Goal: Communication & Community: Answer question/provide support

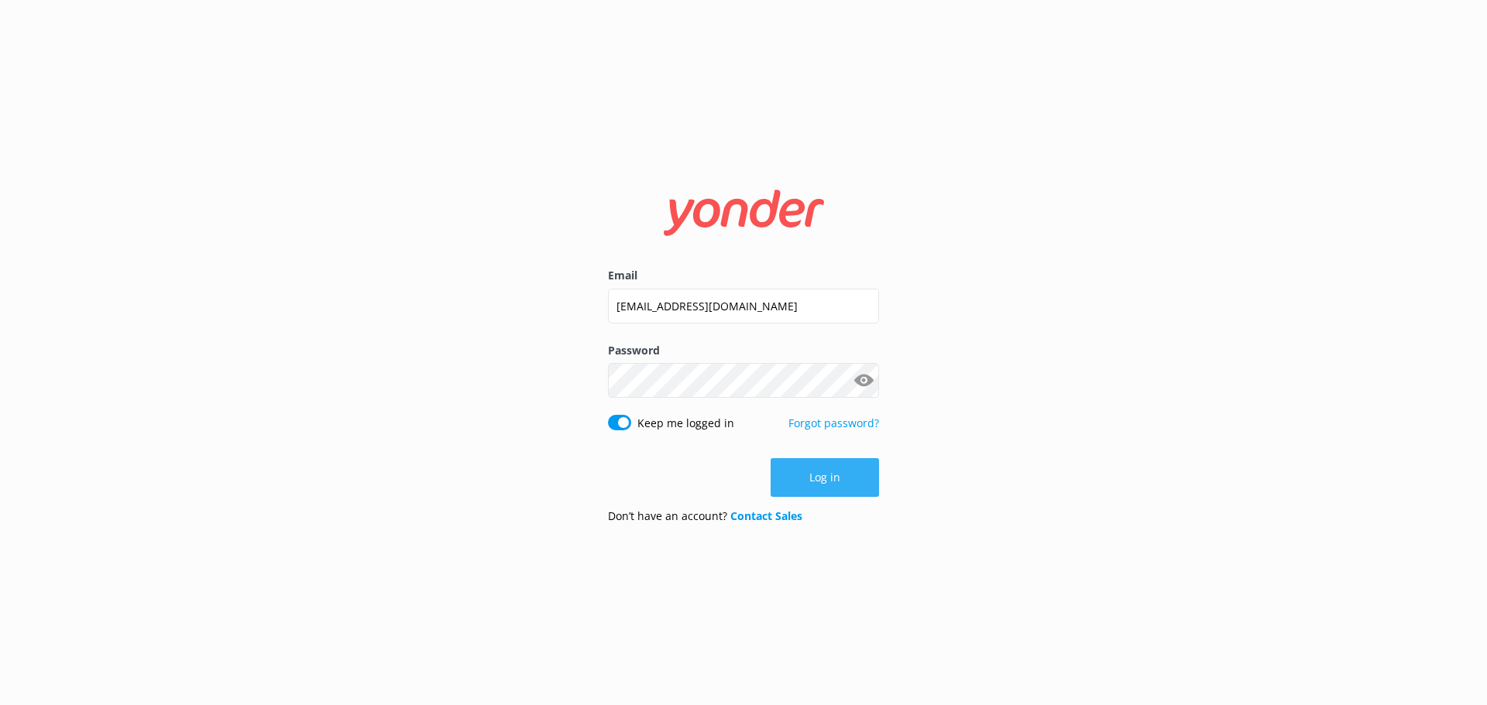
click at [841, 470] on button "Log in" at bounding box center [825, 477] width 108 height 39
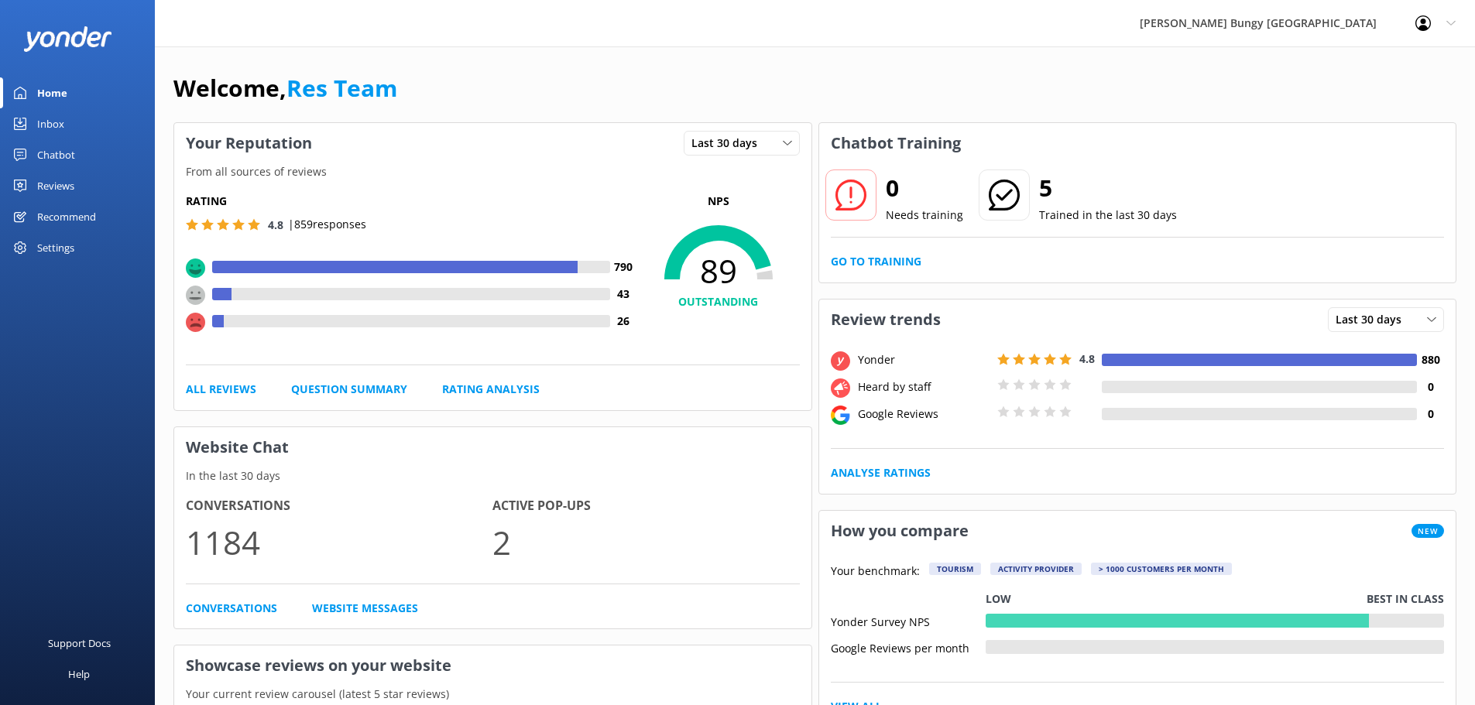
click at [76, 120] on link "Inbox" at bounding box center [77, 123] width 155 height 31
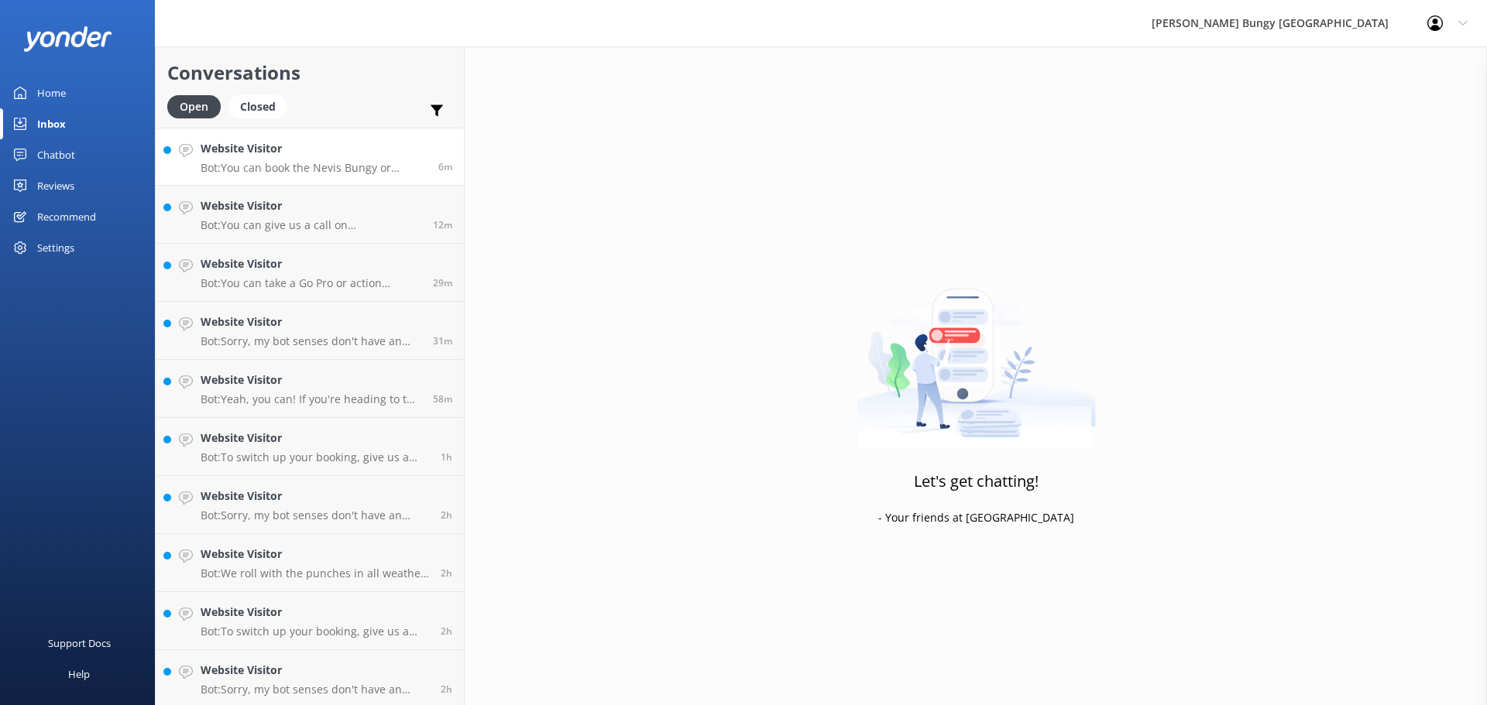
click at [338, 166] on p "Bot: You can book the Nevis Bungy or [GEOGRAPHIC_DATA] Bungy in [GEOGRAPHIC_DAT…" at bounding box center [314, 168] width 226 height 14
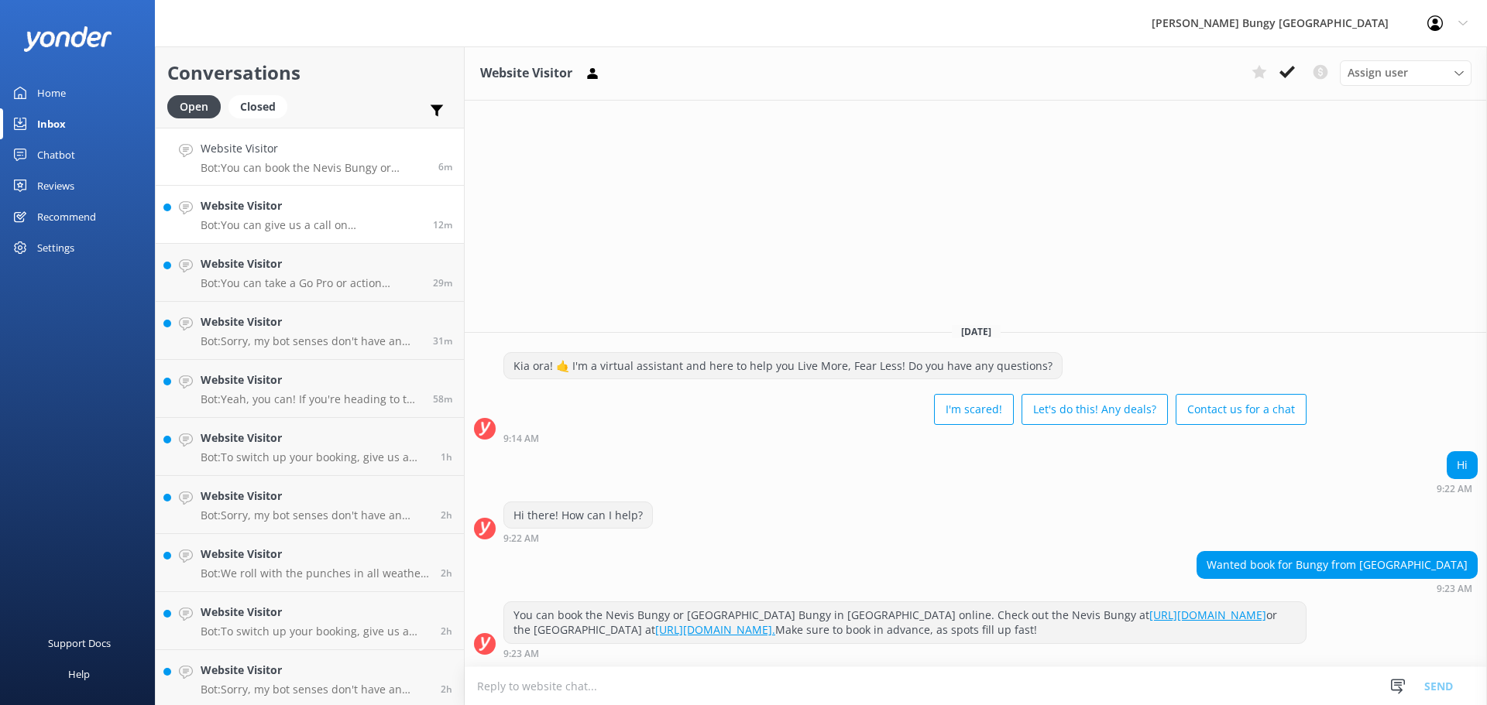
click at [337, 211] on h4 "Website Visitor" at bounding box center [311, 205] width 221 height 17
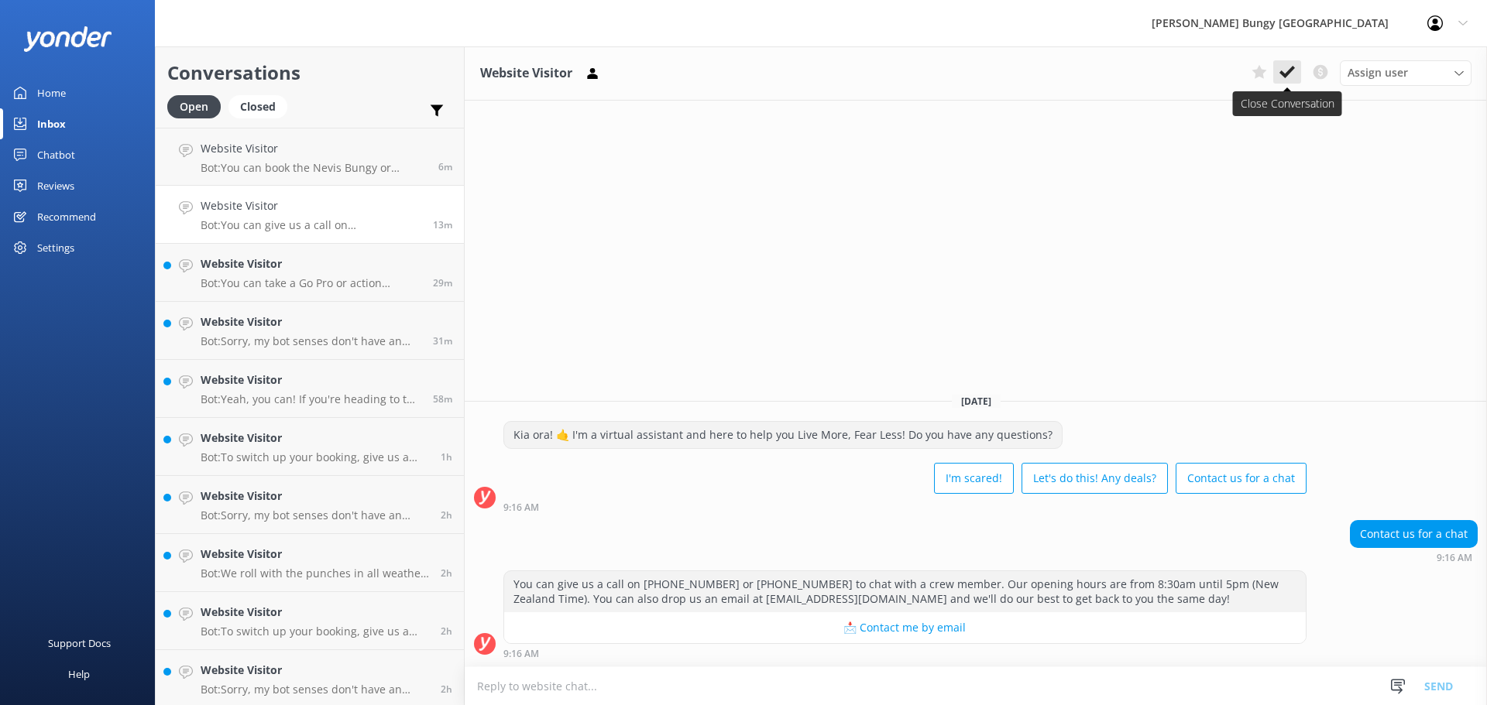
click at [1296, 70] on button at bounding box center [1287, 71] width 28 height 23
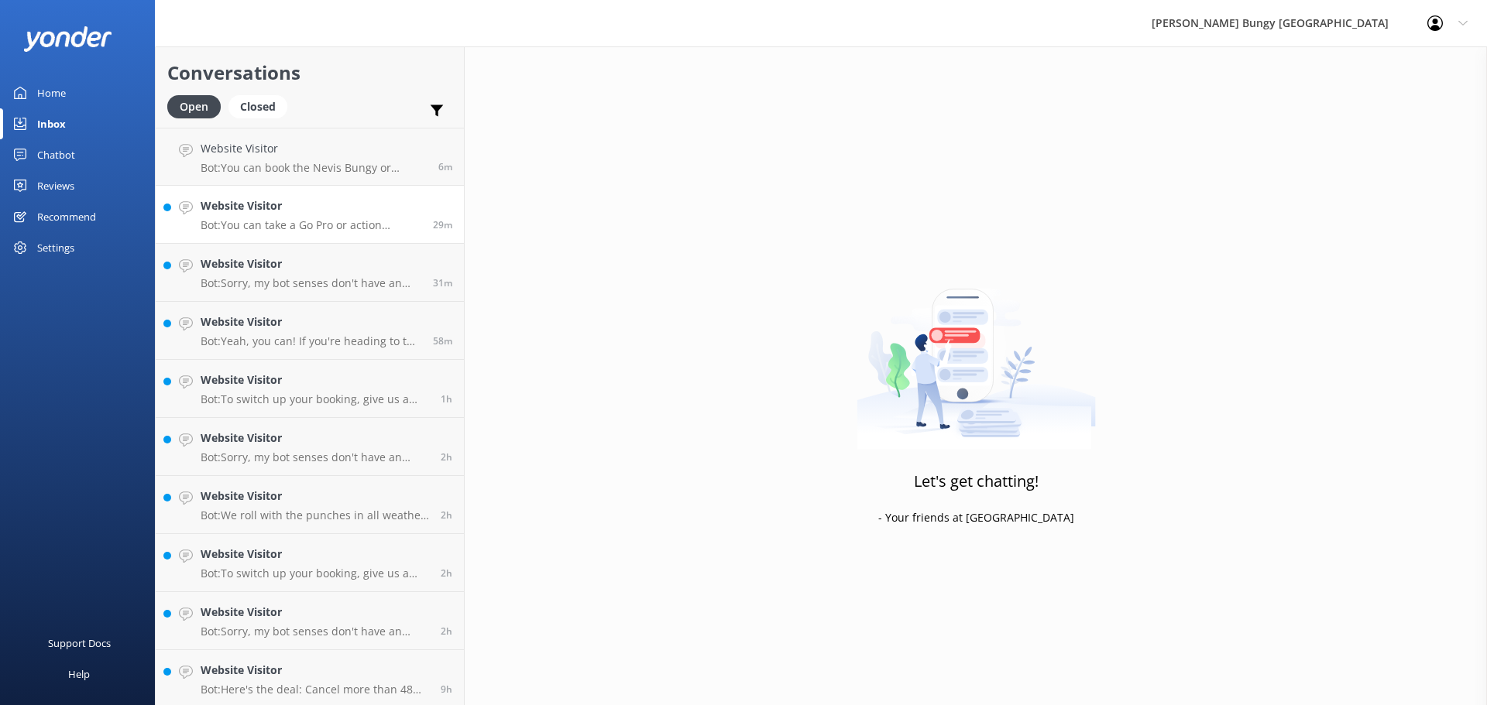
click at [342, 210] on h4 "Website Visitor" at bounding box center [311, 205] width 221 height 17
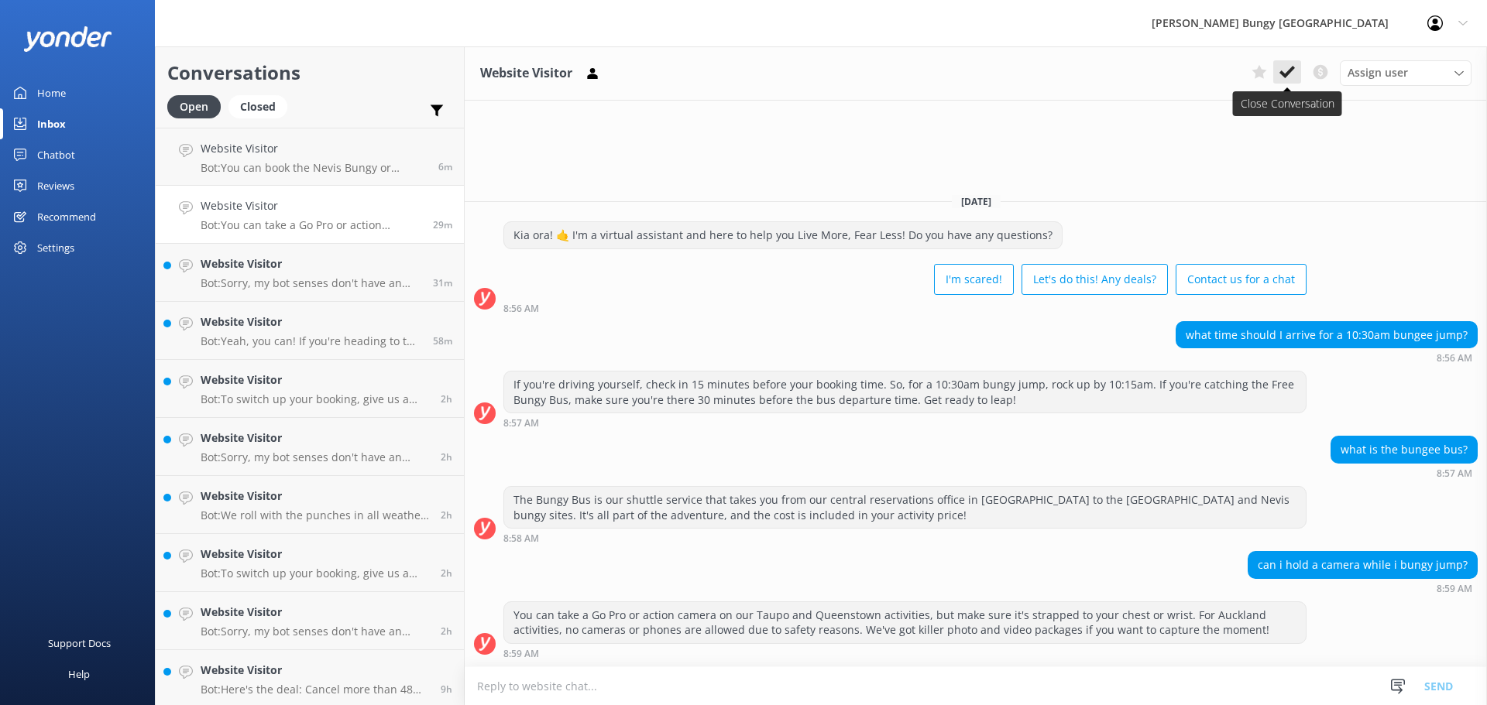
click at [1286, 76] on use at bounding box center [1286, 72] width 15 height 12
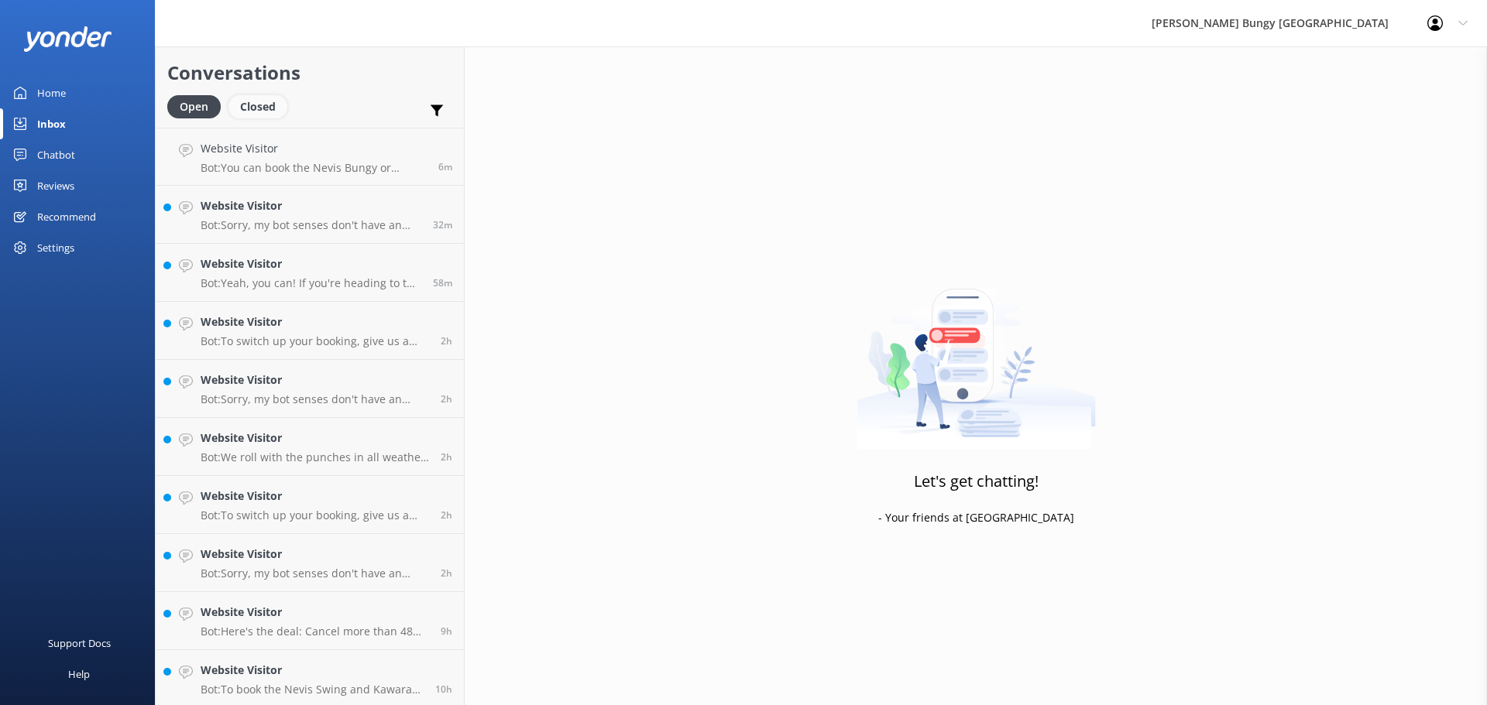
click at [280, 104] on div "Closed" at bounding box center [257, 106] width 59 height 23
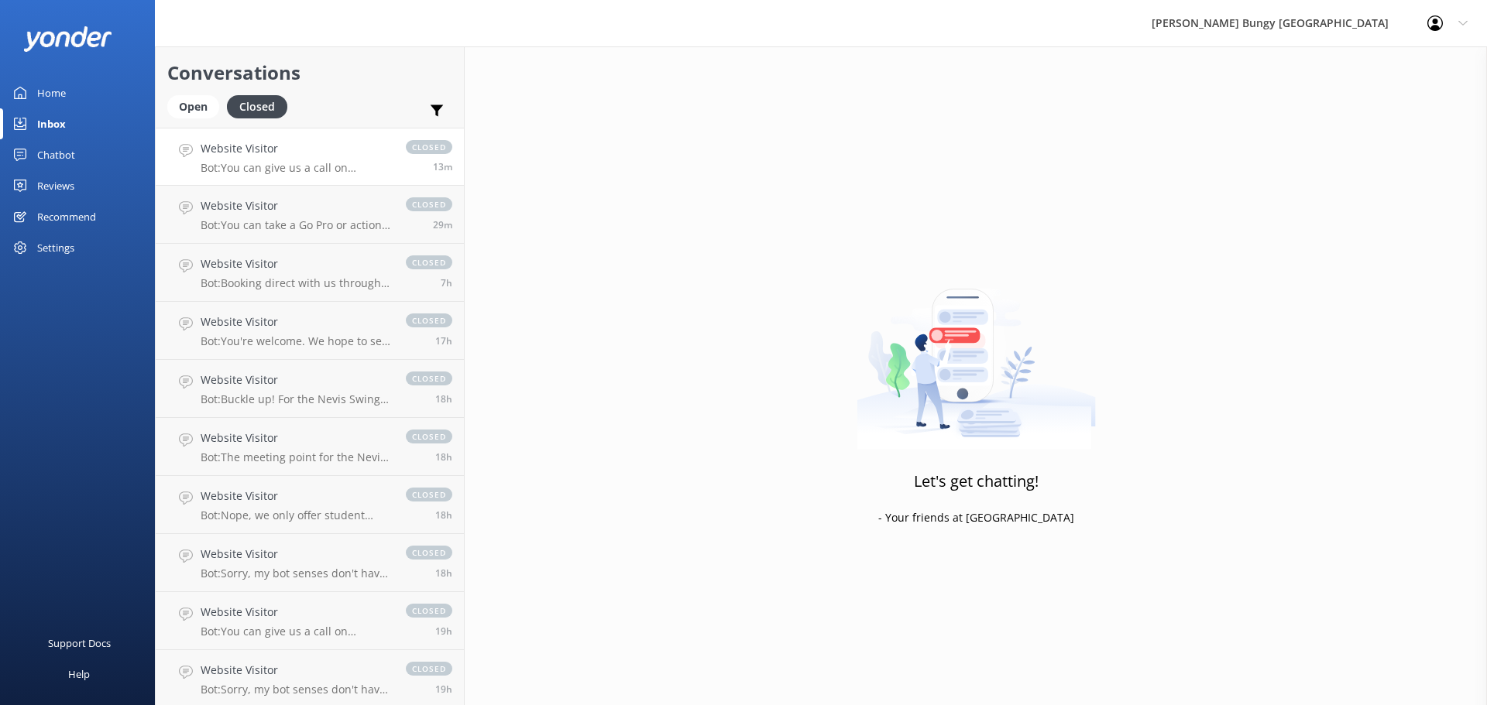
click at [311, 158] on div "Website Visitor Bot: You can give us a call on [PHONE_NUMBER] or [PHONE_NUMBER]…" at bounding box center [296, 156] width 190 height 33
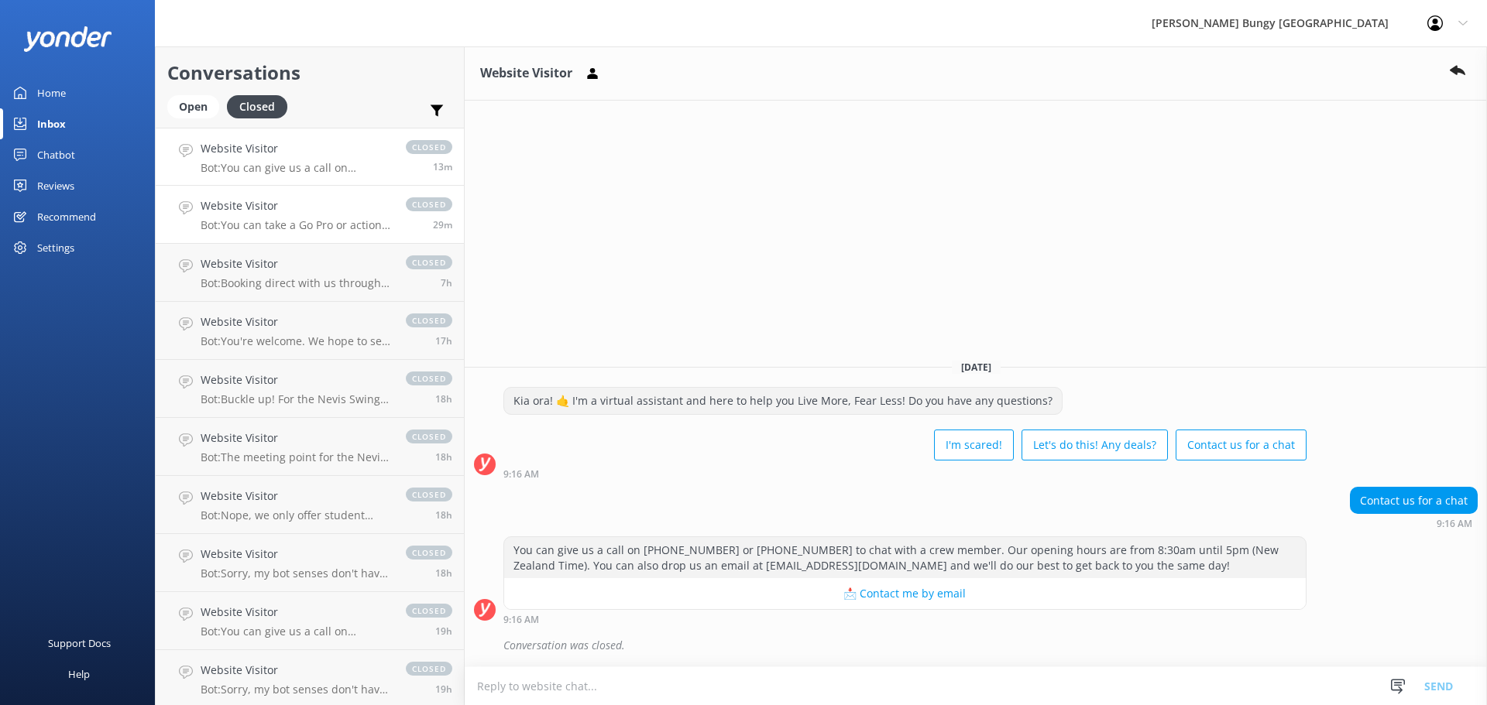
click at [344, 218] on p "Bot: You can take a Go Pro or action camera on our Taupo and Queenstown activit…" at bounding box center [296, 225] width 190 height 14
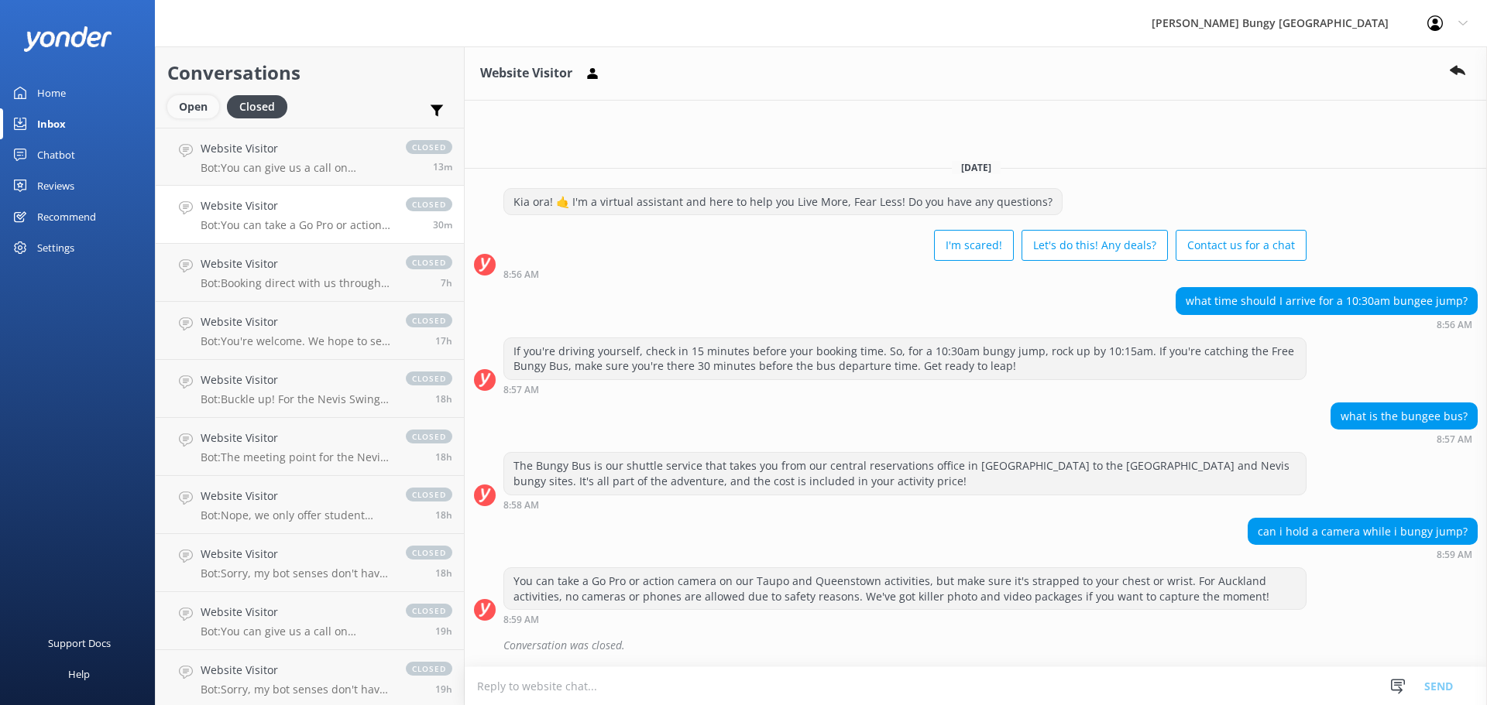
click at [198, 103] on div "Open" at bounding box center [193, 106] width 52 height 23
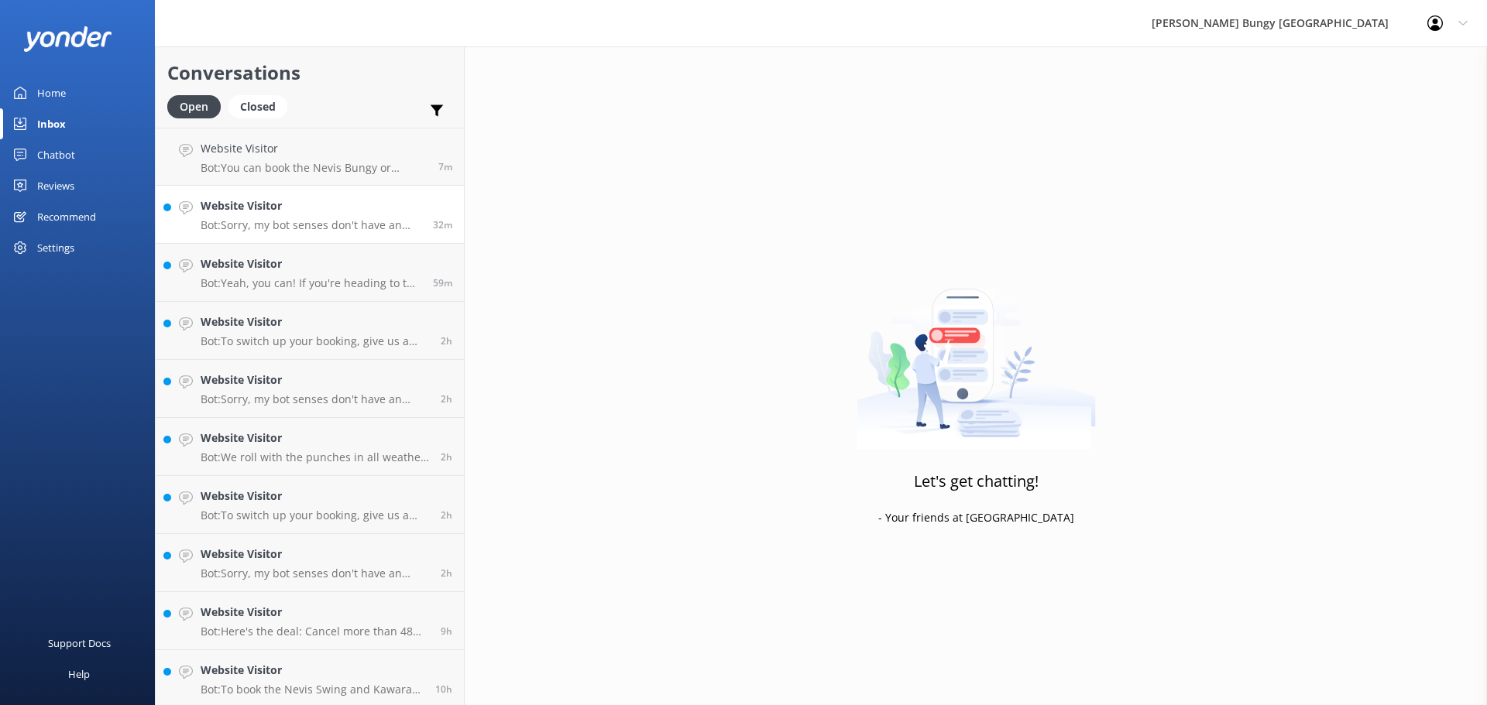
click at [335, 220] on p "Bot: Sorry, my bot senses don't have an answer for that, please try and rephras…" at bounding box center [311, 225] width 221 height 14
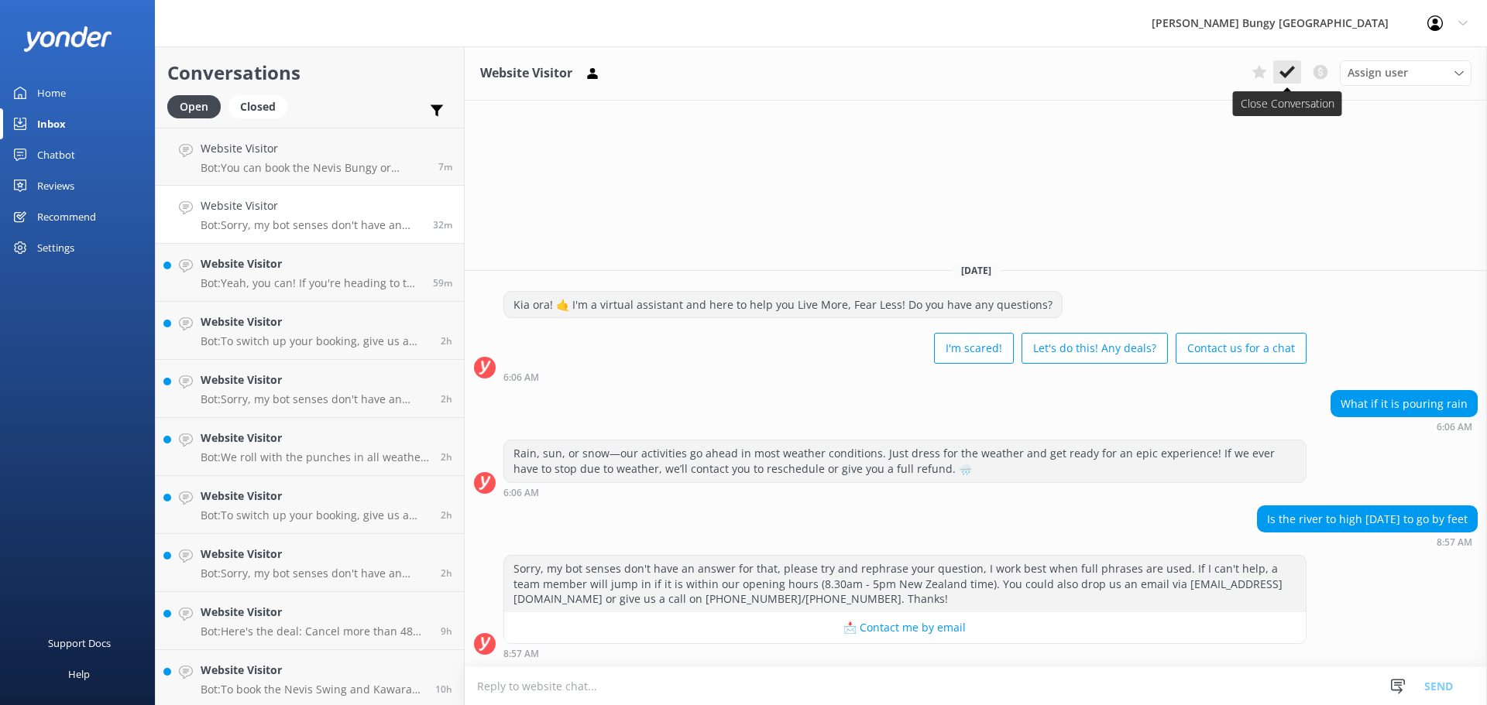
click at [1285, 71] on icon at bounding box center [1286, 71] width 15 height 15
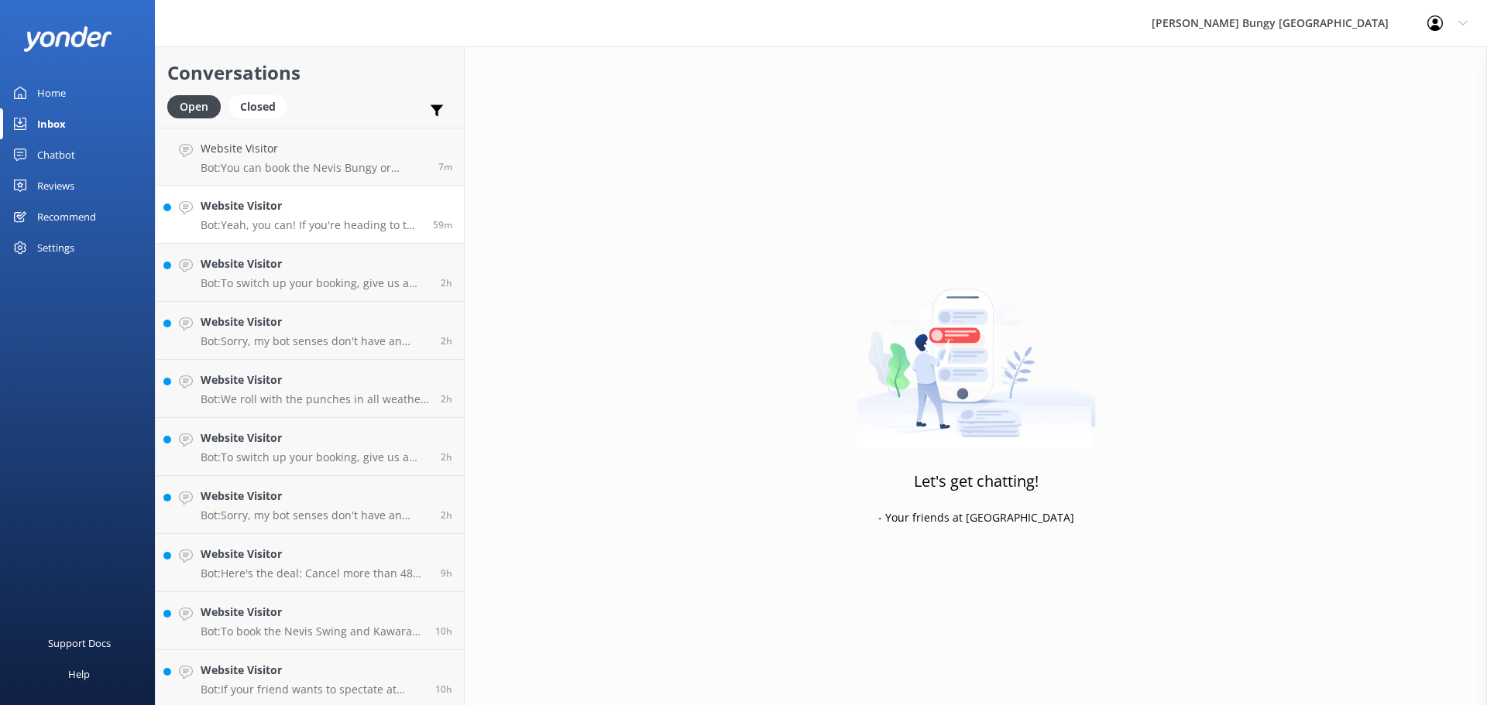
click at [352, 223] on p "Bot: Yeah, you can! If you're heading to the [GEOGRAPHIC_DATA], you can drive t…" at bounding box center [311, 225] width 221 height 14
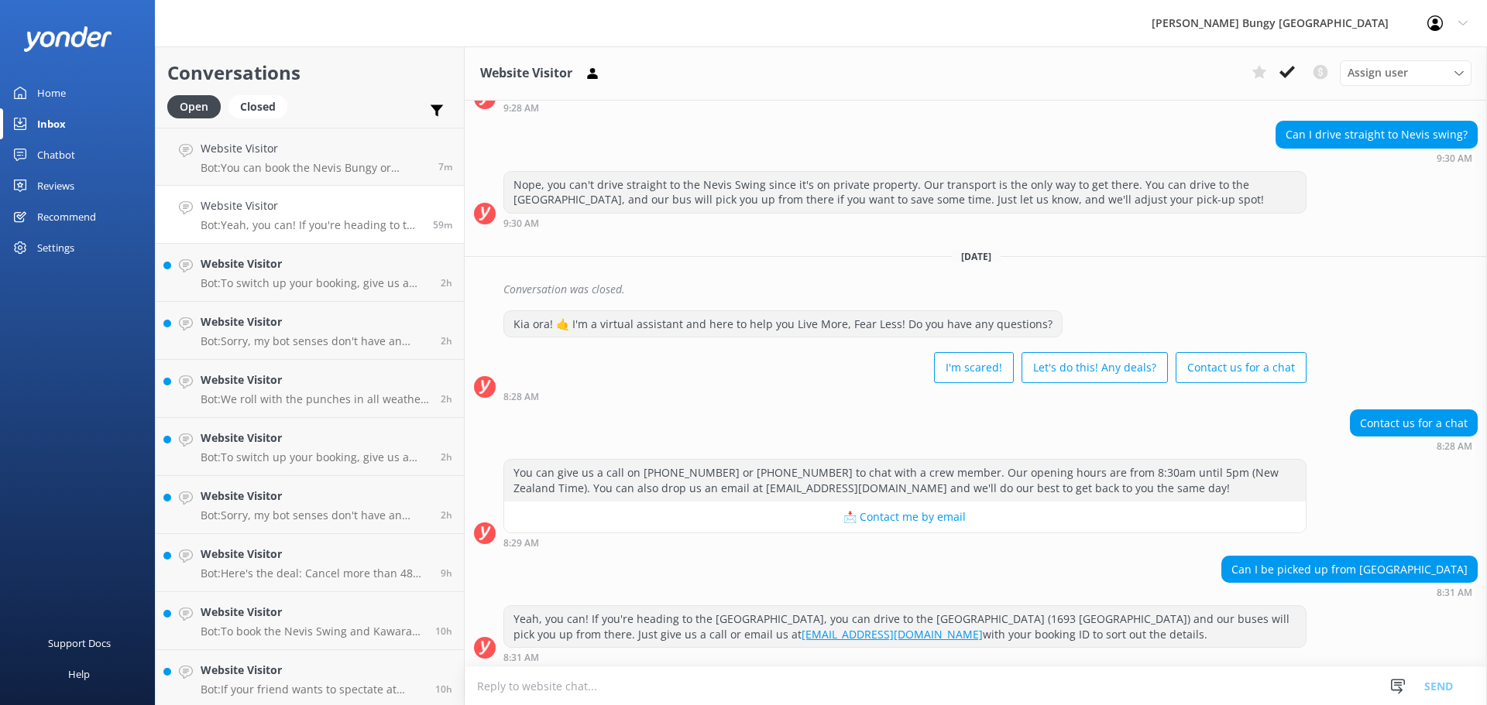
scroll to position [469, 0]
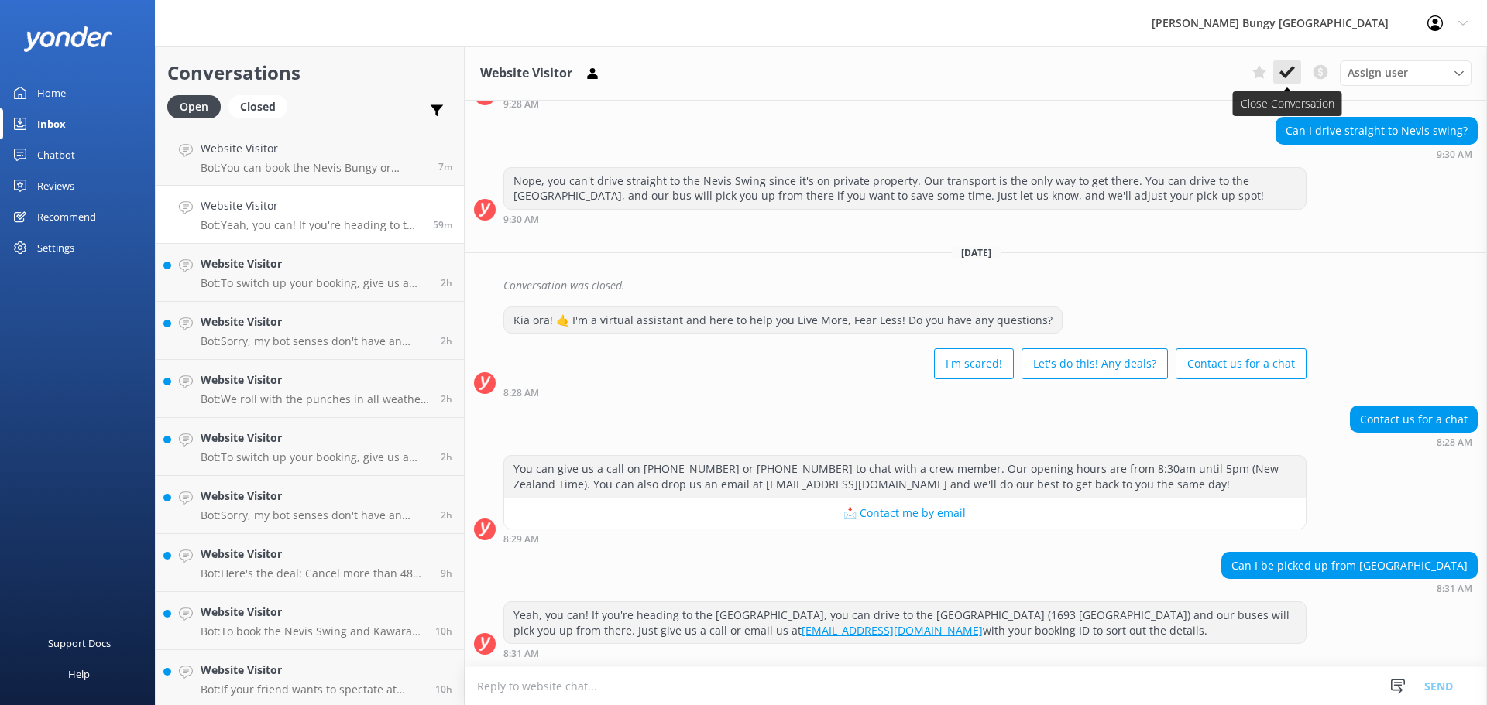
click at [1289, 69] on icon at bounding box center [1286, 71] width 15 height 15
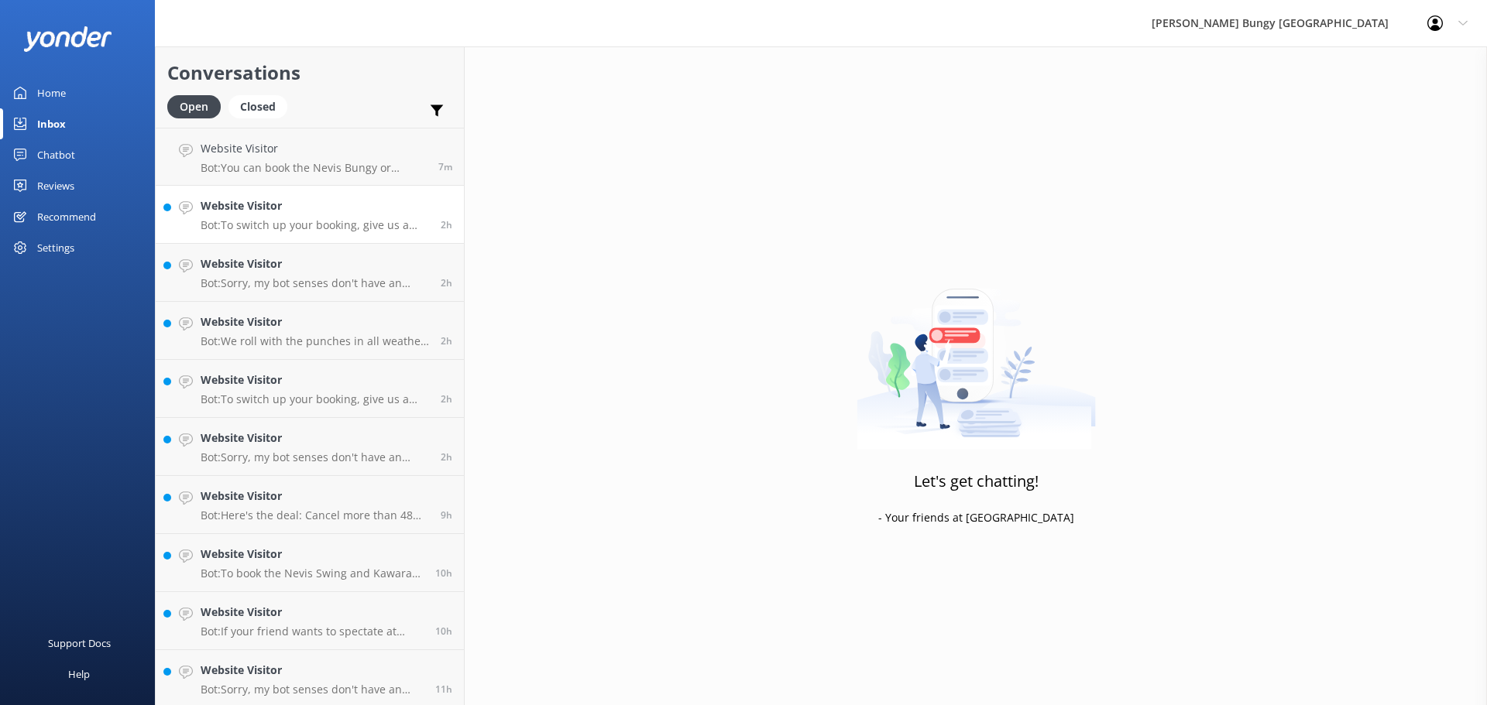
click at [335, 202] on h4 "Website Visitor" at bounding box center [315, 205] width 228 height 17
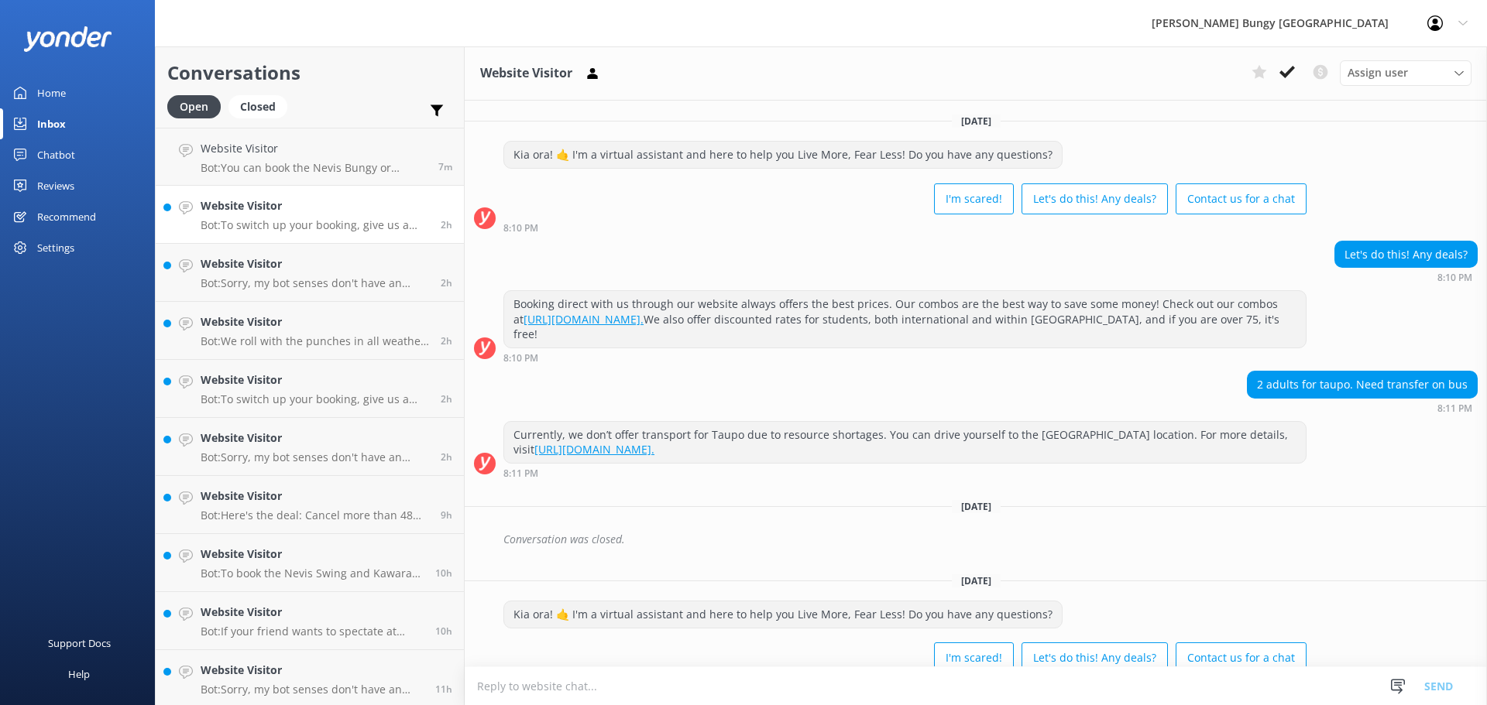
scroll to position [133, 0]
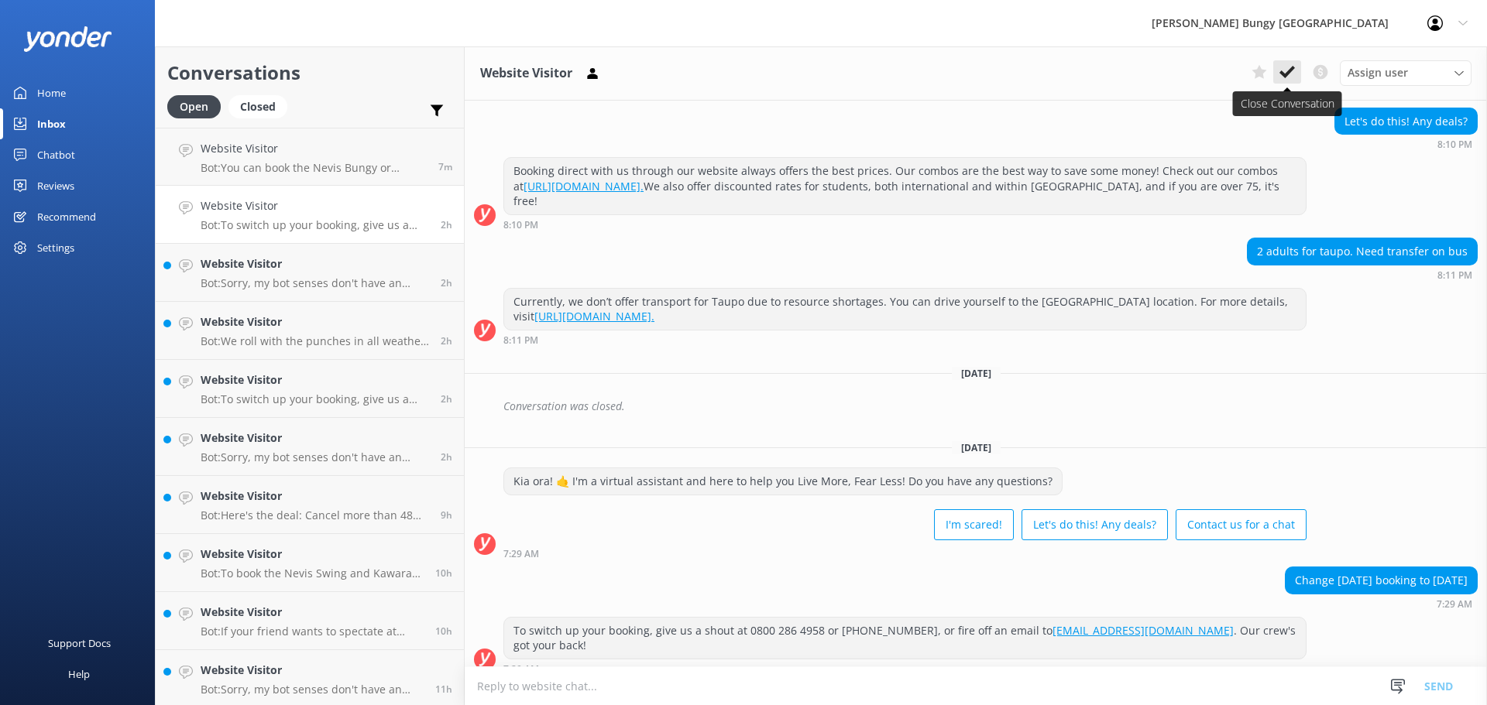
click at [1292, 76] on icon at bounding box center [1286, 71] width 15 height 15
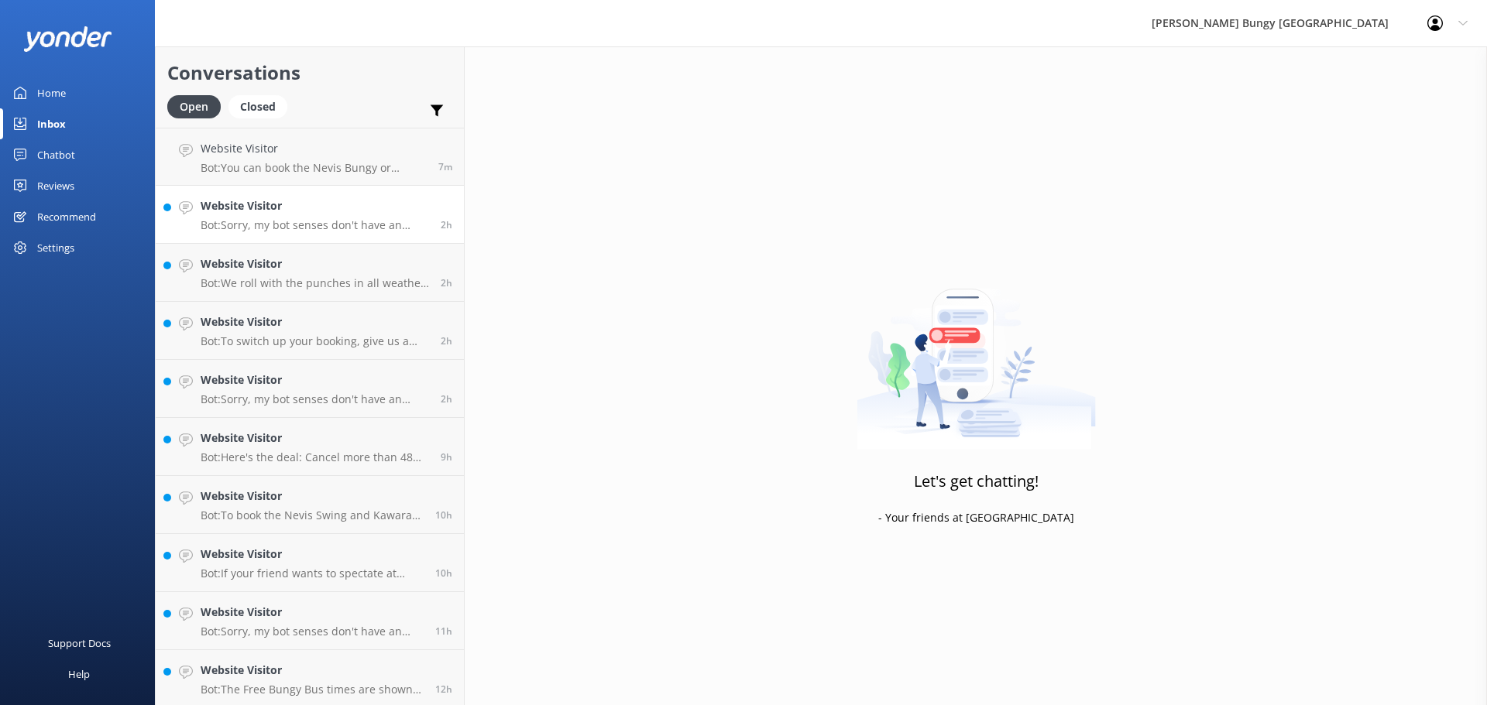
click at [360, 221] on p "Bot: Sorry, my bot senses don't have an answer for that, please try and rephras…" at bounding box center [315, 225] width 228 height 14
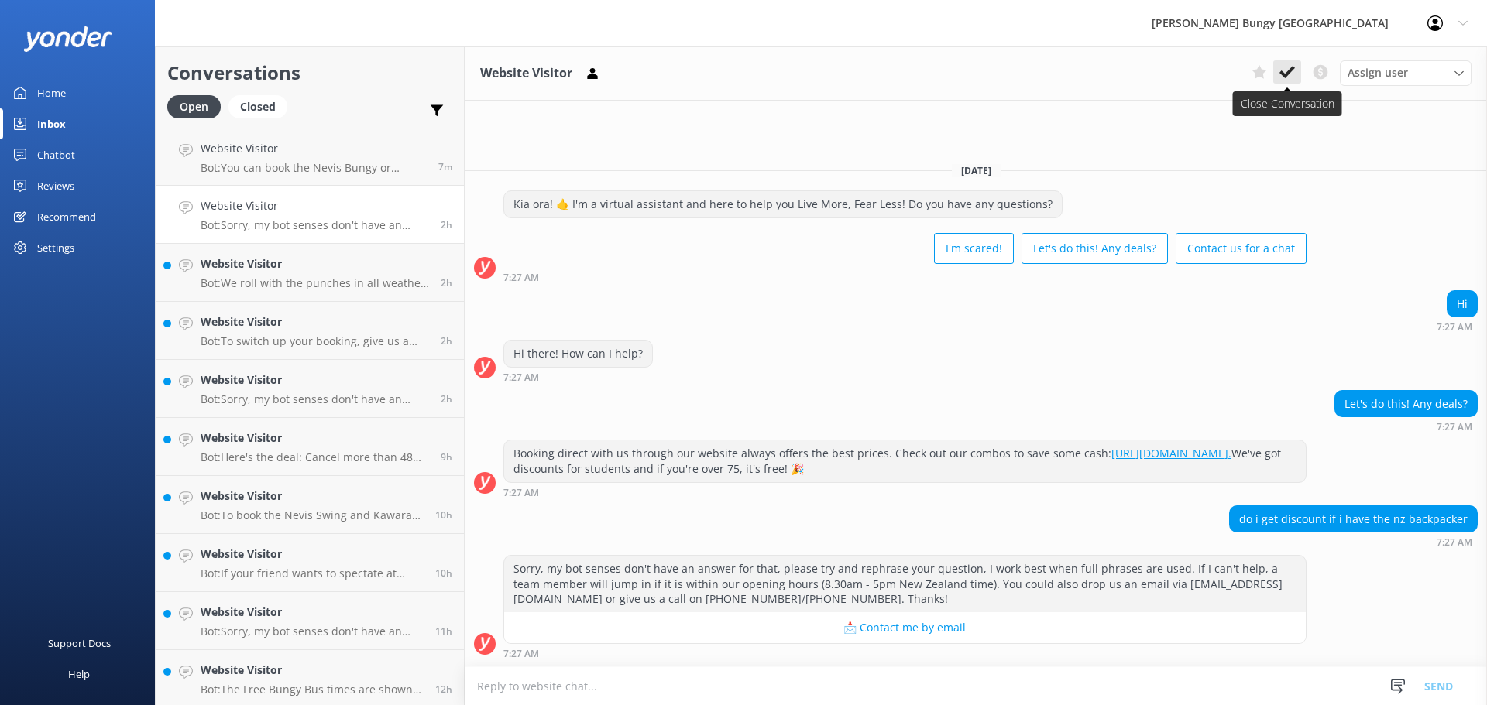
click at [1291, 74] on icon at bounding box center [1286, 71] width 15 height 15
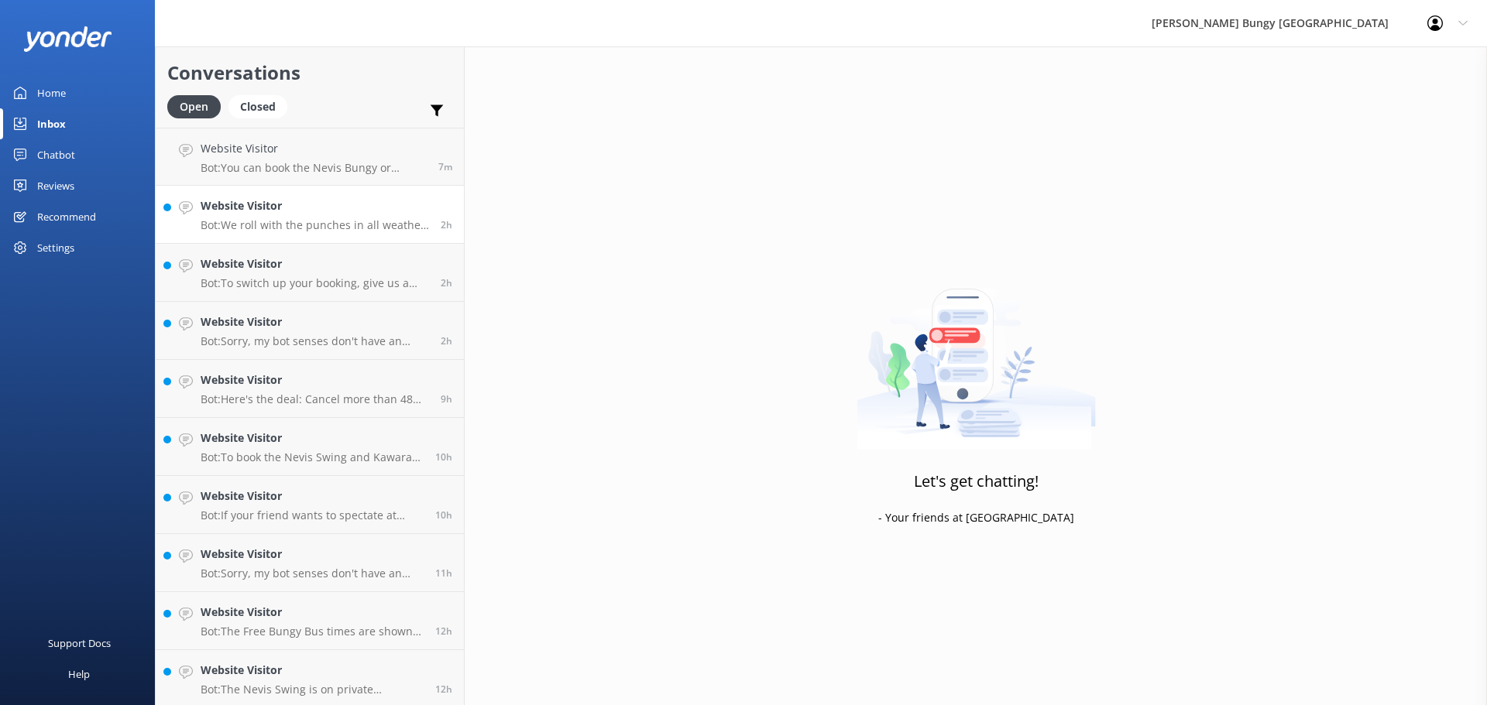
click at [362, 218] on div "Website Visitor Bot: We roll with the punches in all weather—rain, sun, or snow…" at bounding box center [315, 214] width 228 height 34
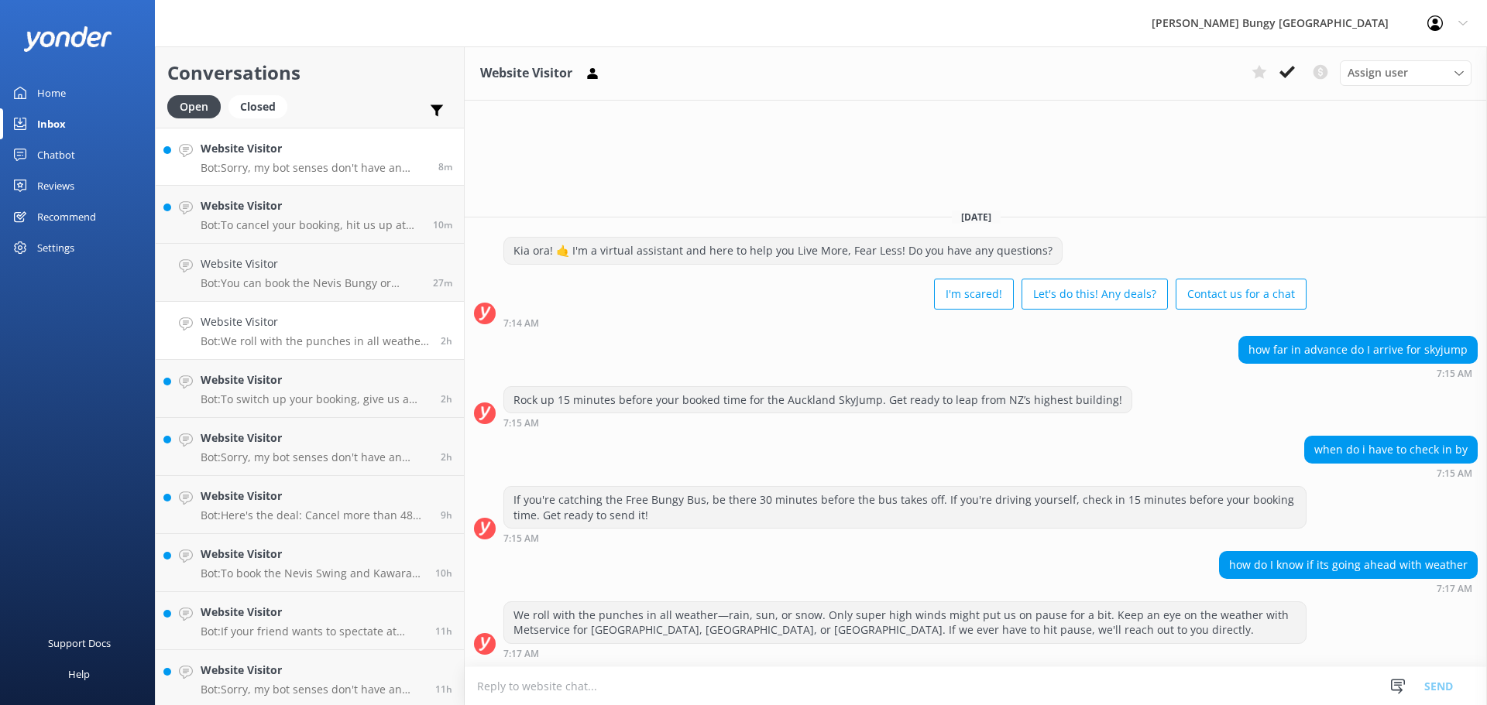
click at [311, 153] on h4 "Website Visitor" at bounding box center [314, 148] width 226 height 17
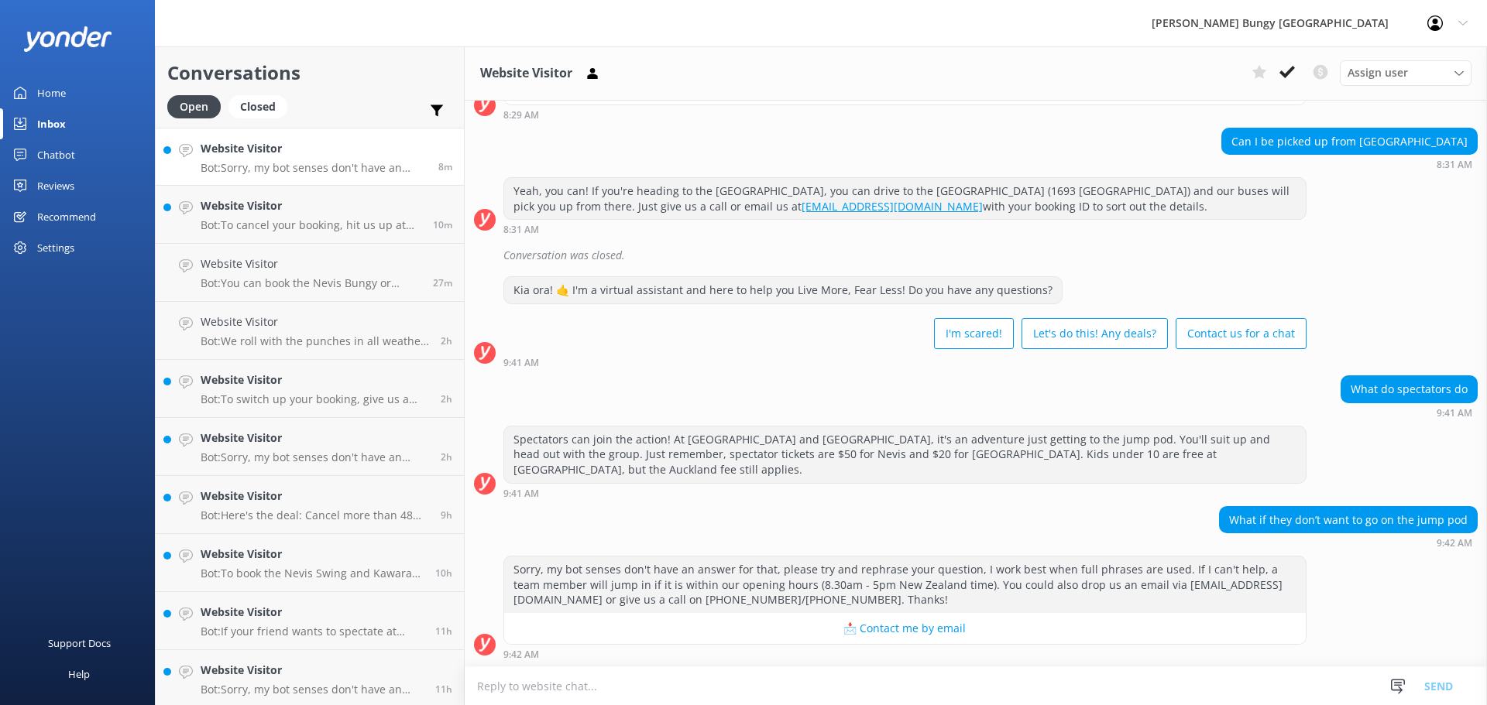
scroll to position [894, 0]
click at [342, 214] on h4 "Website Visitor" at bounding box center [311, 205] width 221 height 17
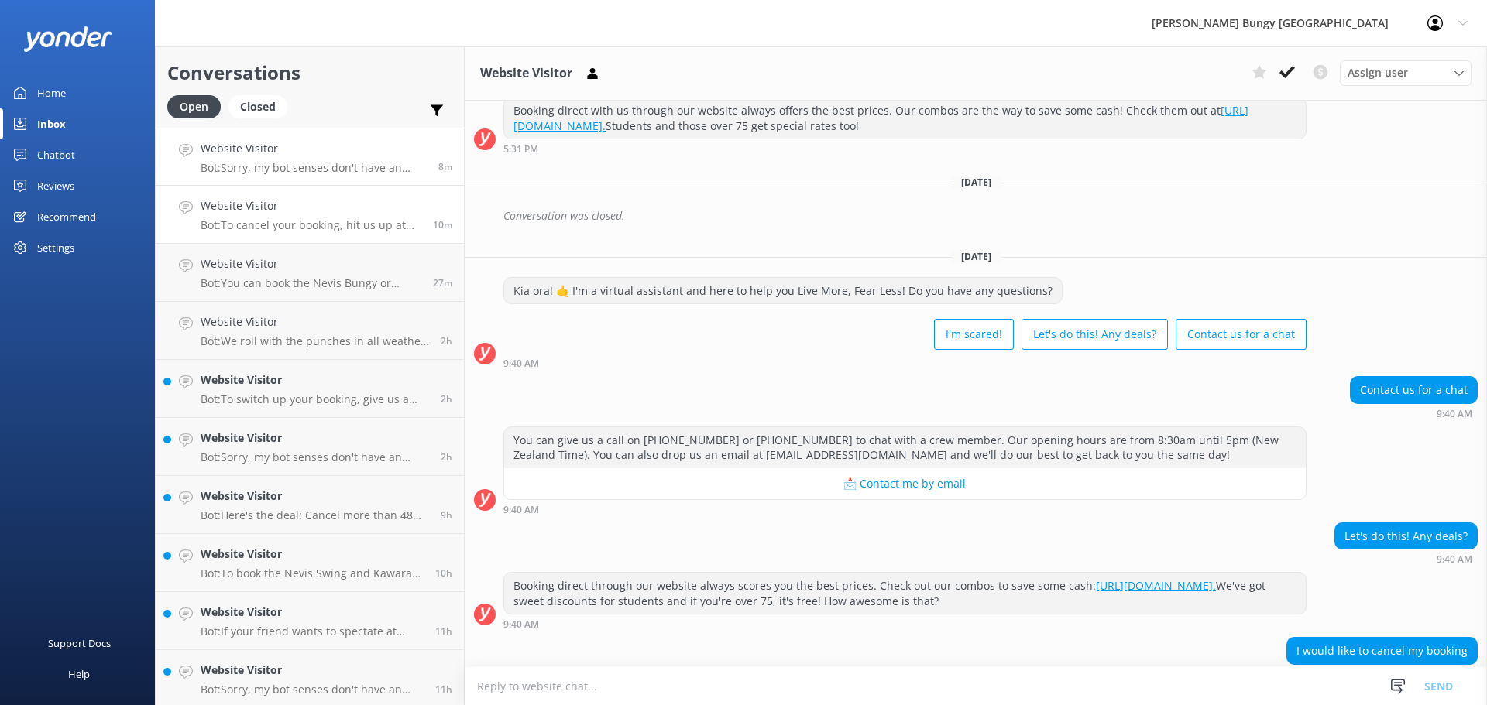
scroll to position [265, 0]
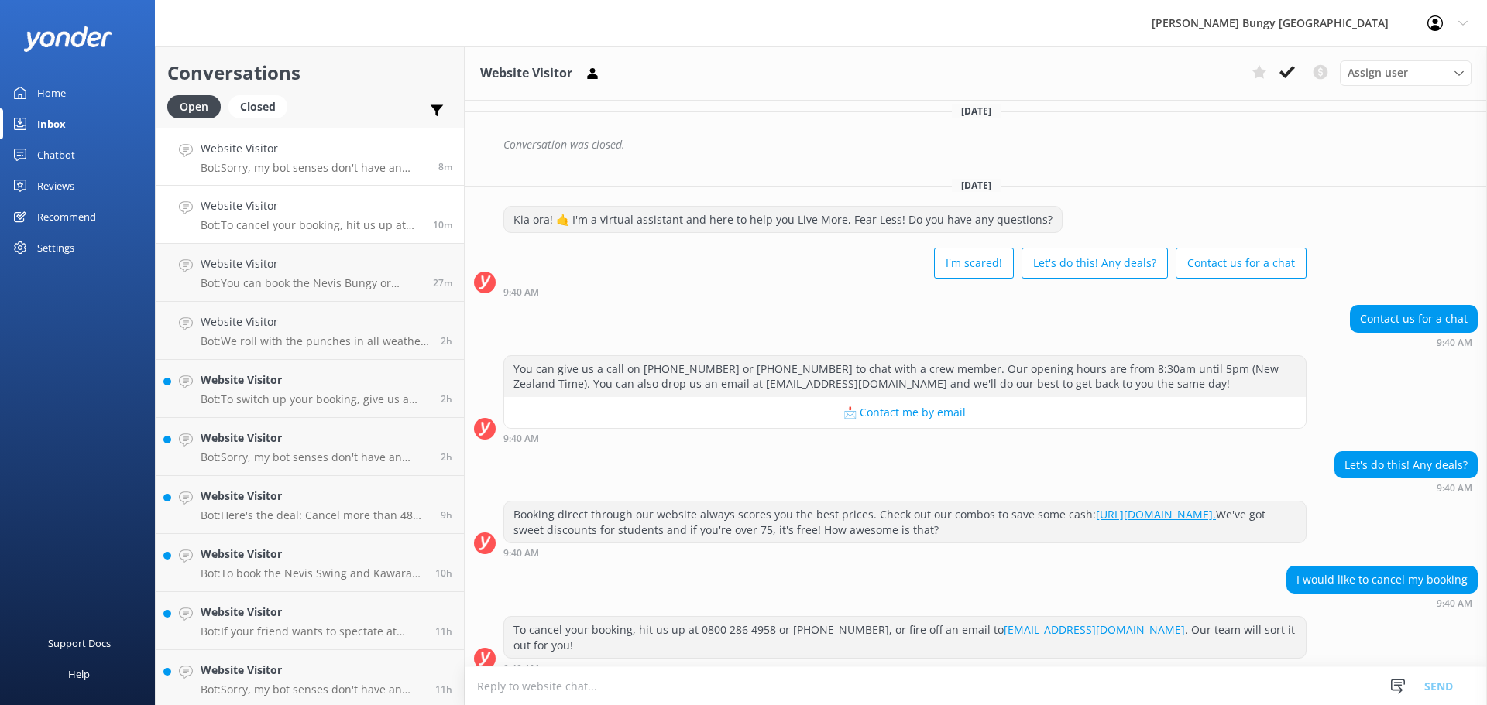
click at [379, 159] on div "Website Visitor Bot: Sorry, my bot senses don't have an answer for that, please…" at bounding box center [314, 156] width 226 height 33
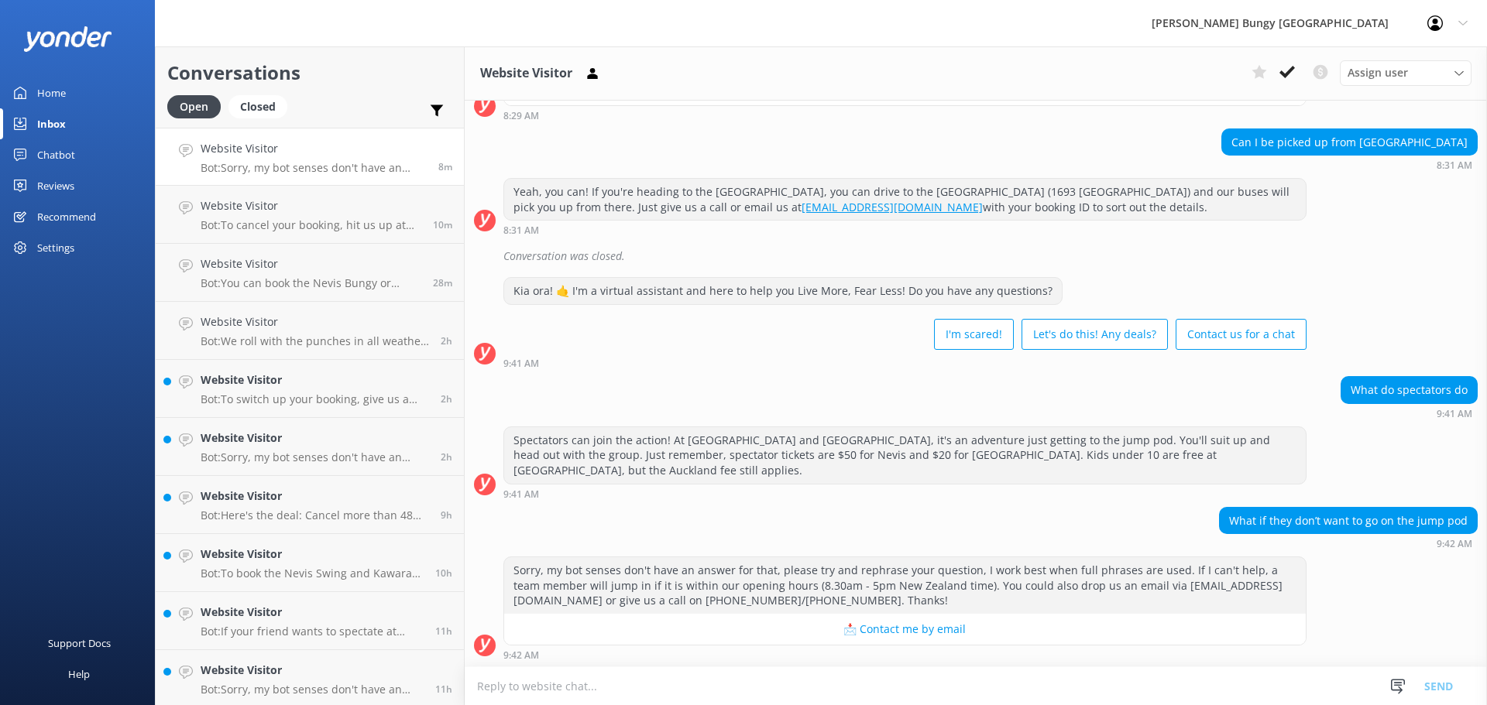
scroll to position [894, 0]
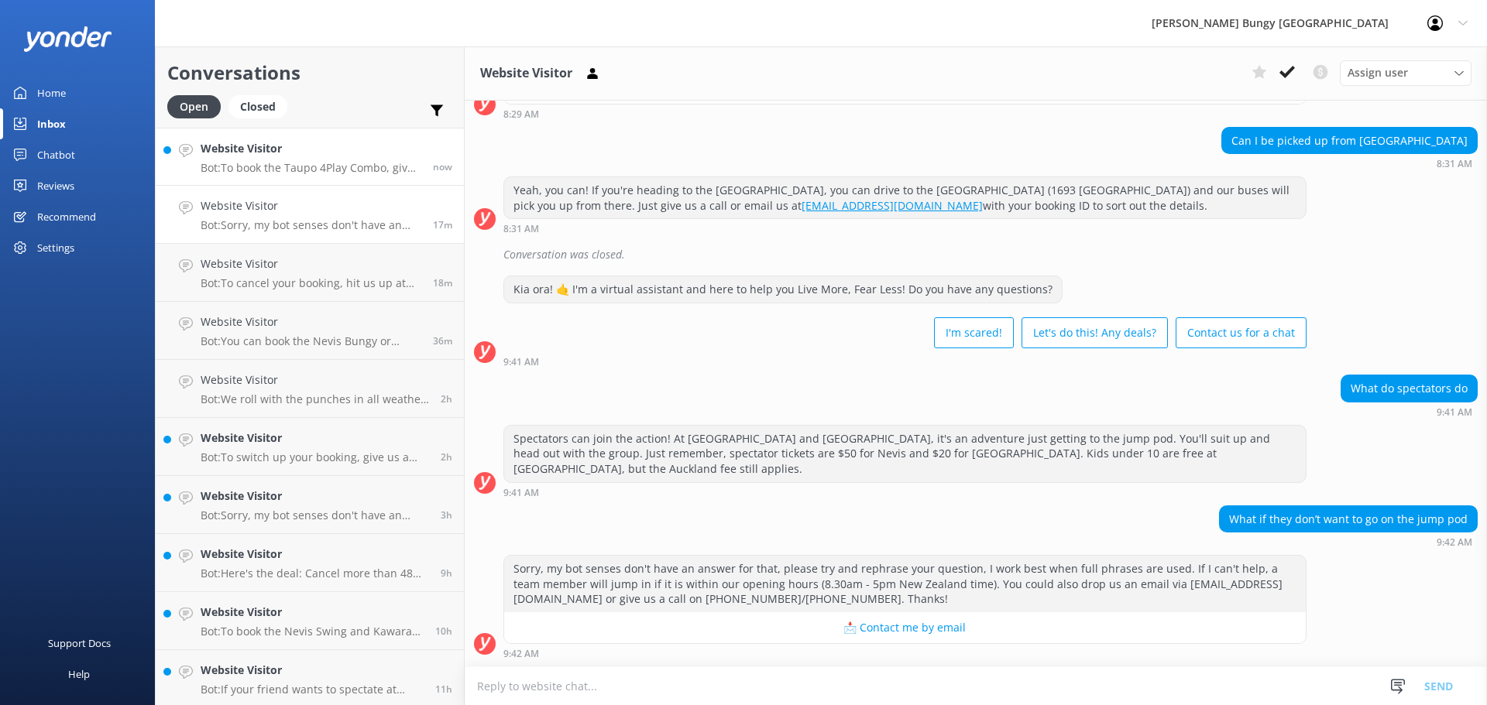
click at [328, 149] on h4 "Website Visitor" at bounding box center [311, 148] width 221 height 17
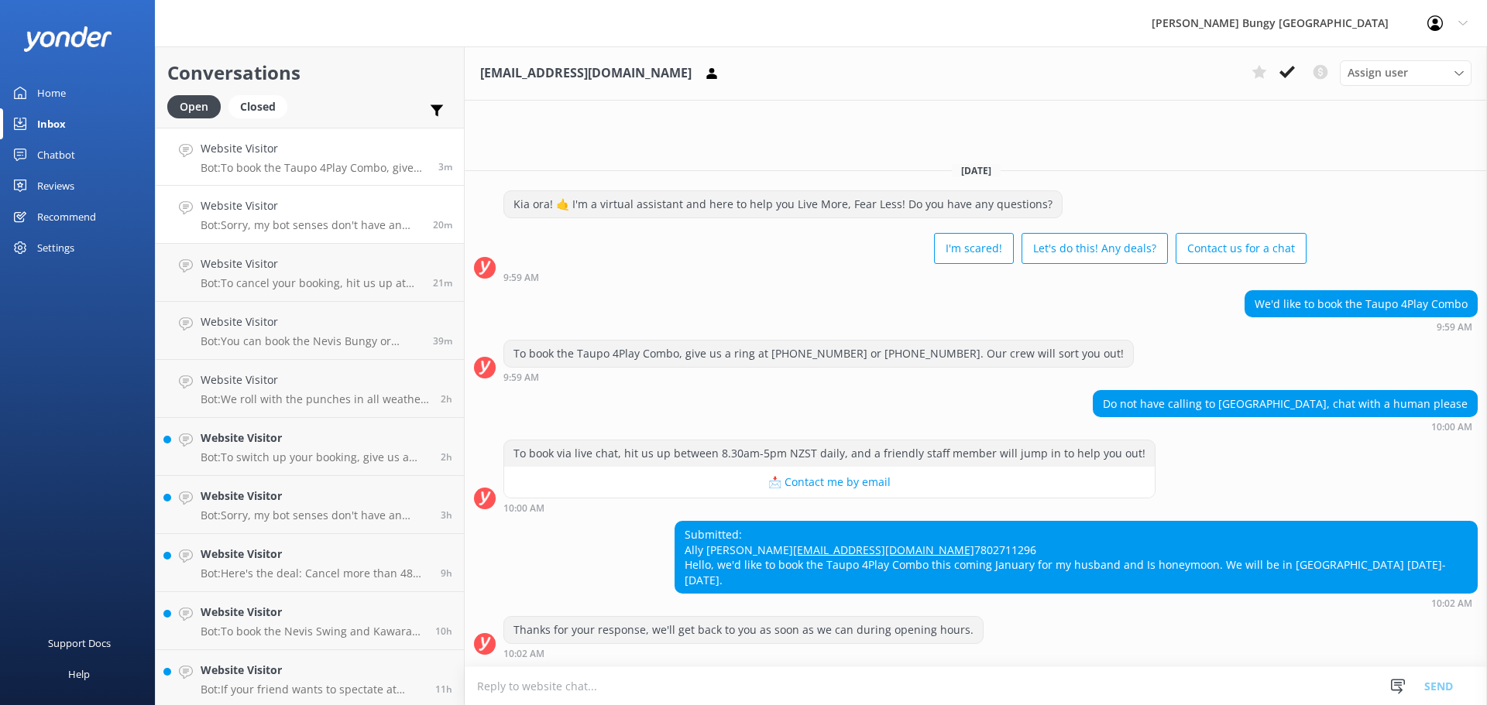
click at [289, 209] on h4 "Website Visitor" at bounding box center [311, 205] width 221 height 17
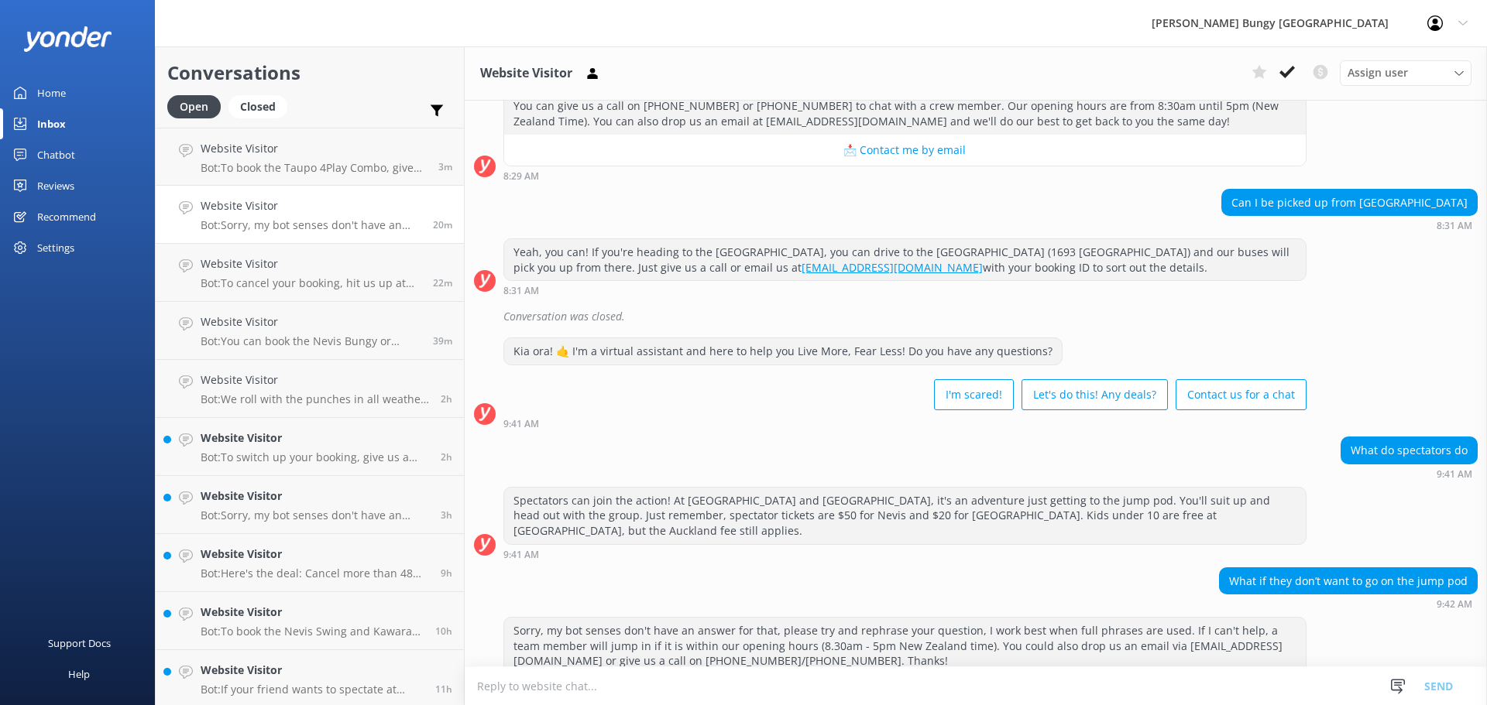
scroll to position [894, 0]
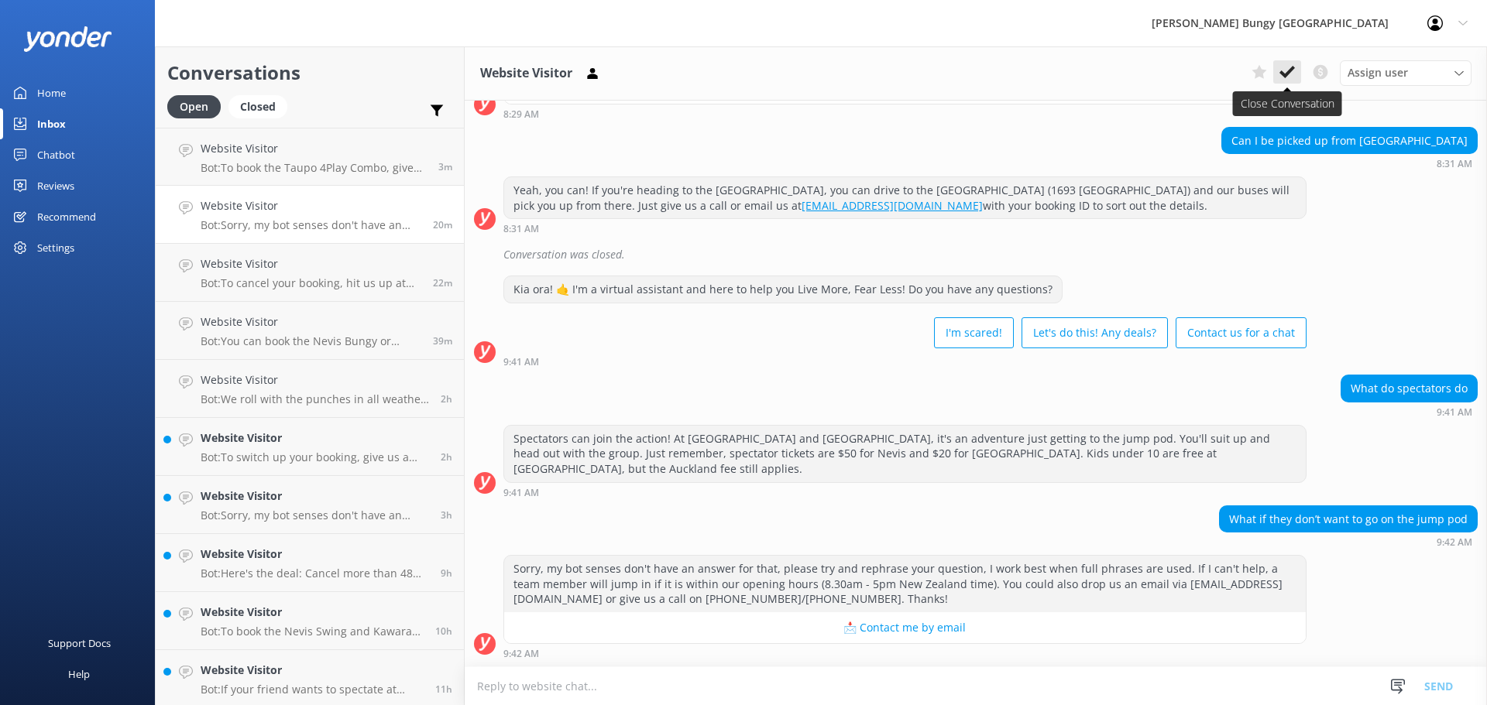
click at [1290, 73] on use at bounding box center [1286, 72] width 15 height 12
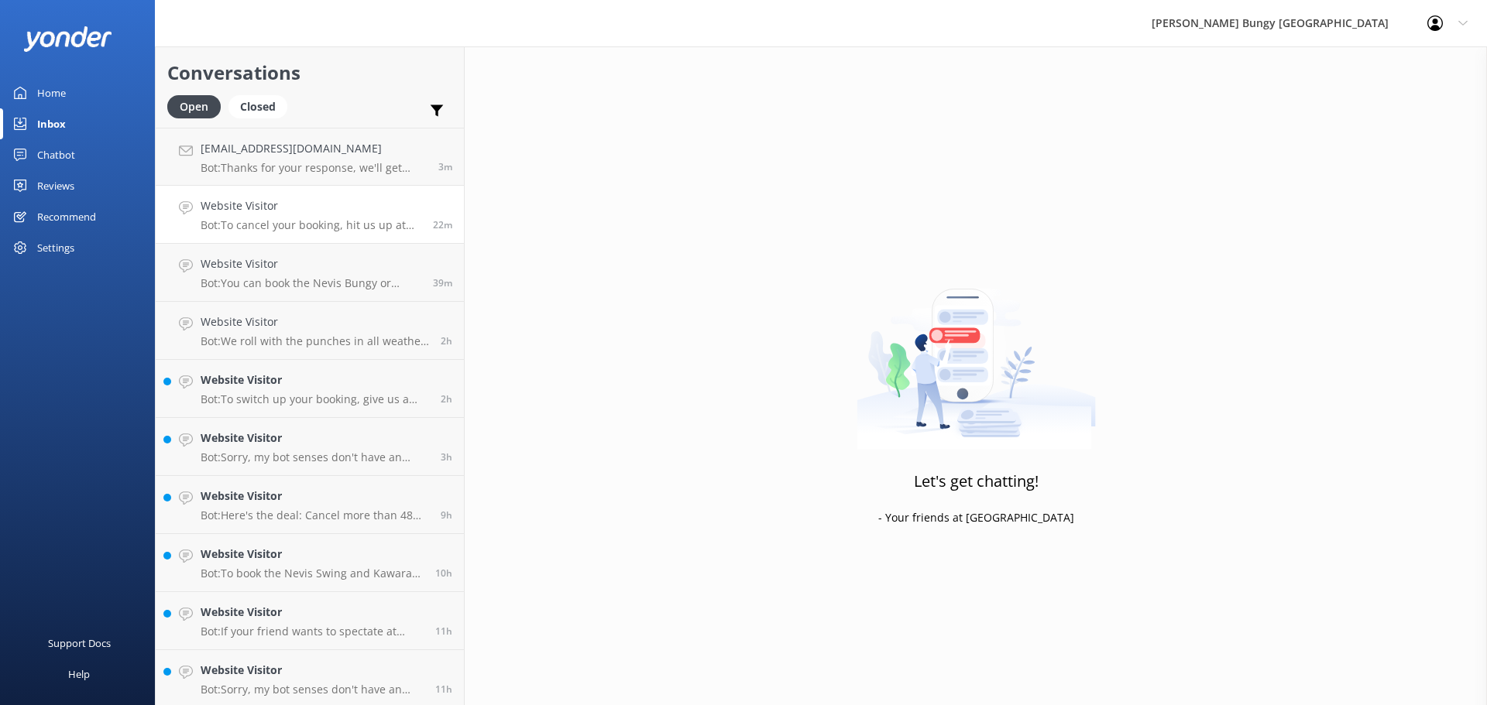
click at [348, 219] on p "Bot: To cancel your booking, hit us up at 0800 286 4958 or [PHONE_NUMBER], or f…" at bounding box center [311, 225] width 221 height 14
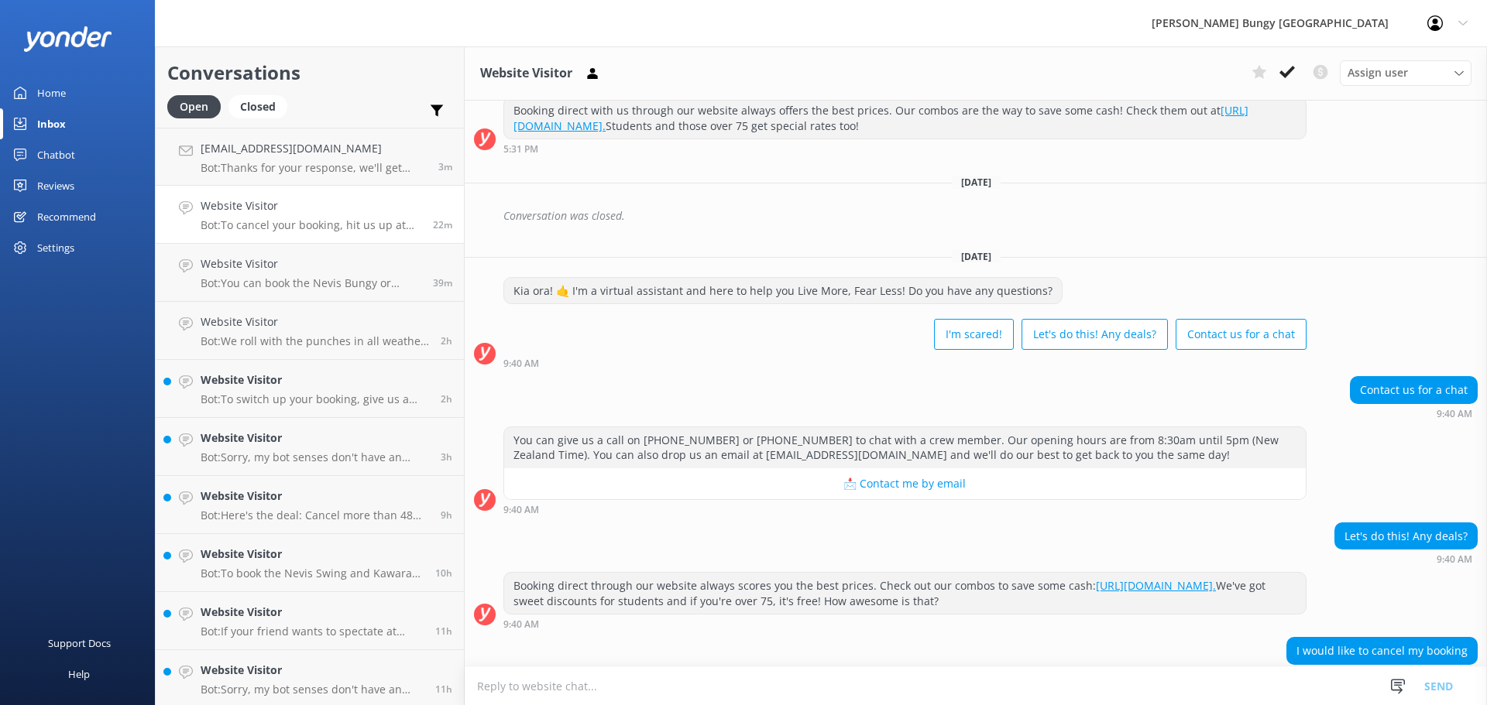
scroll to position [265, 0]
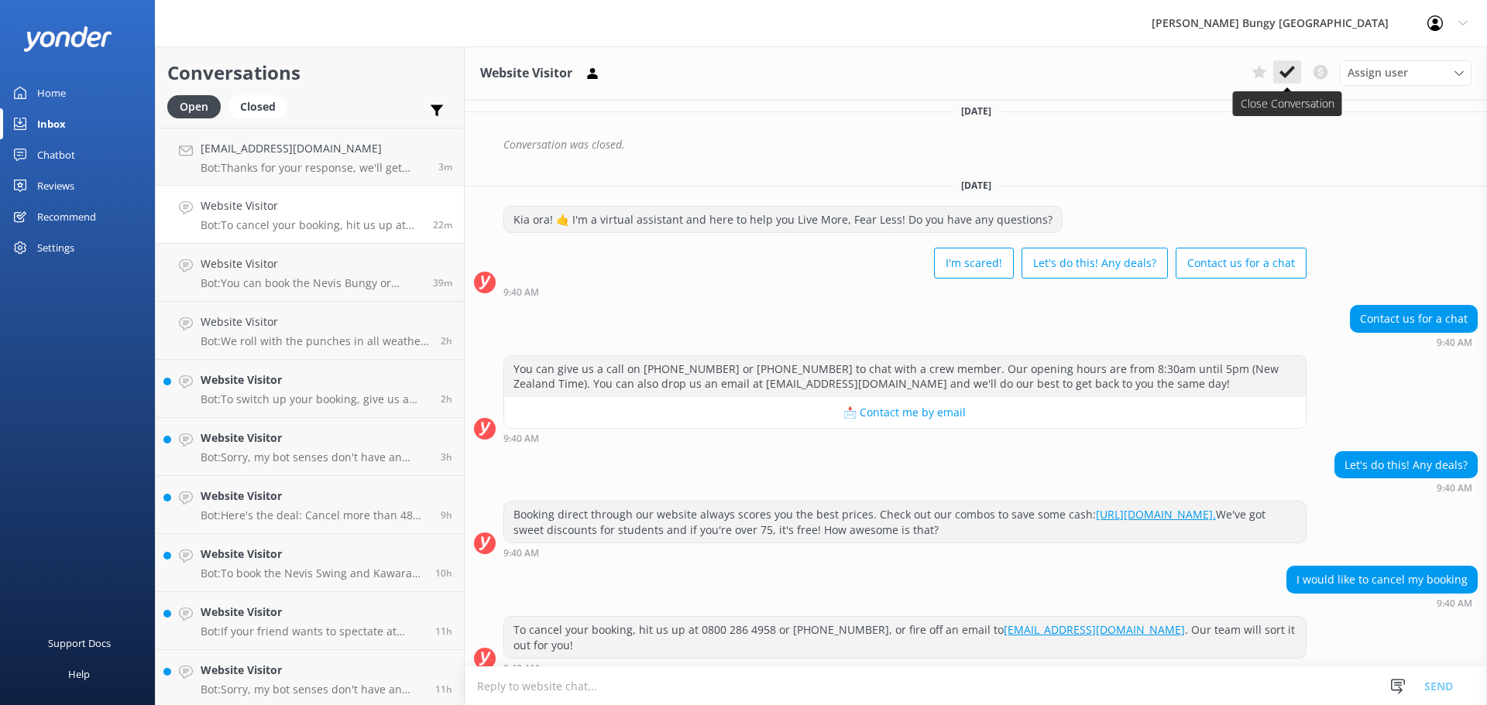
click at [1288, 66] on icon at bounding box center [1286, 71] width 15 height 15
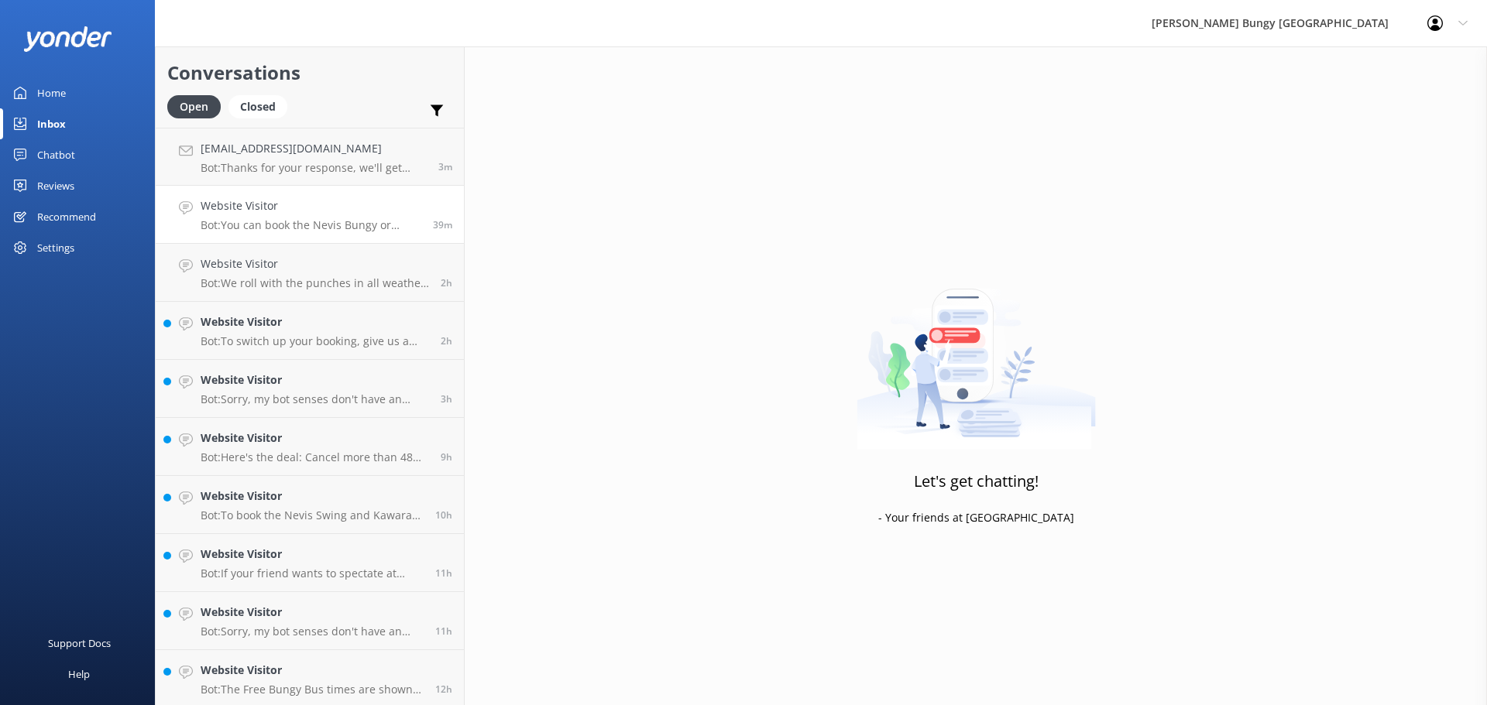
click at [393, 218] on div "Website Visitor Bot: You can book the Nevis Bungy or [GEOGRAPHIC_DATA] Bungy in…" at bounding box center [311, 214] width 221 height 34
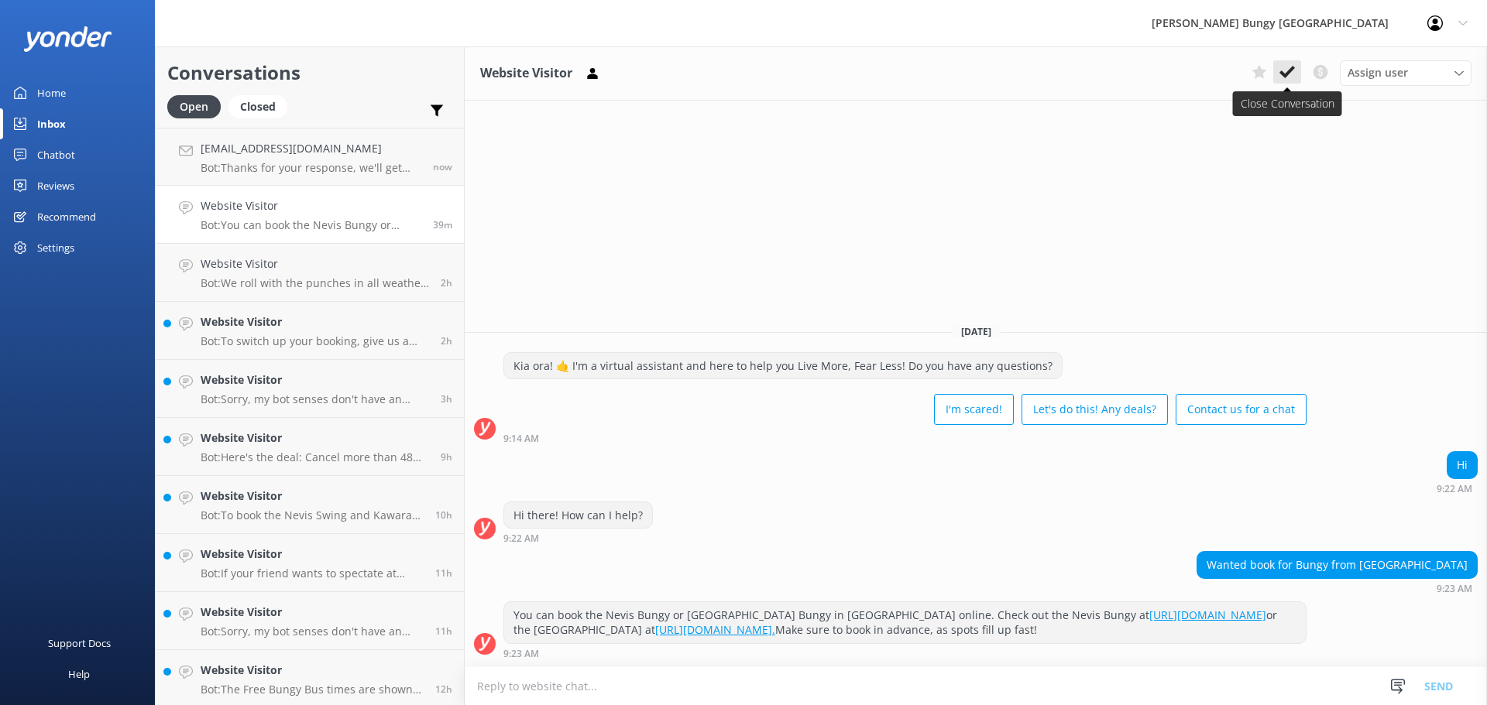
click at [1290, 67] on icon at bounding box center [1286, 71] width 15 height 15
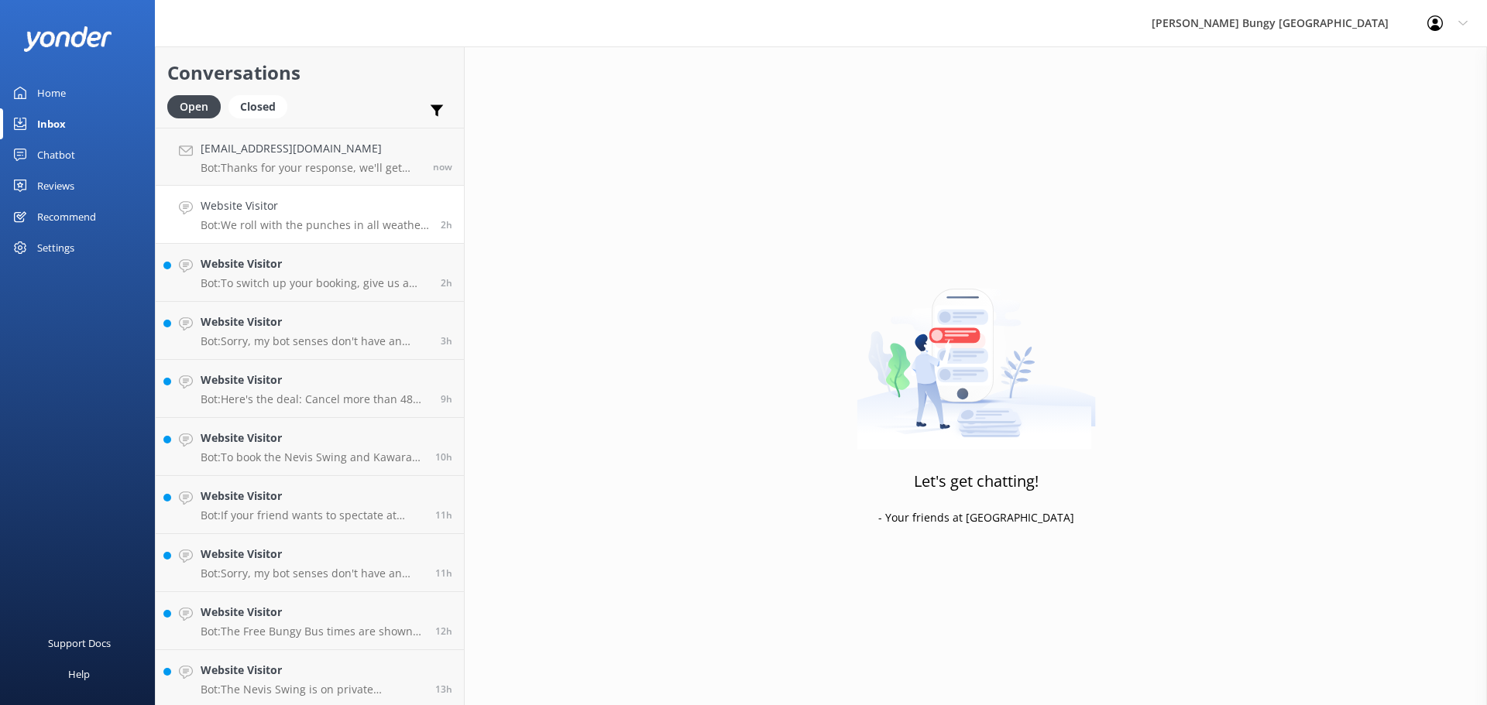
click at [355, 220] on p "Bot: We roll with the punches in all weather—rain, sun, or snow. Only super hig…" at bounding box center [315, 225] width 228 height 14
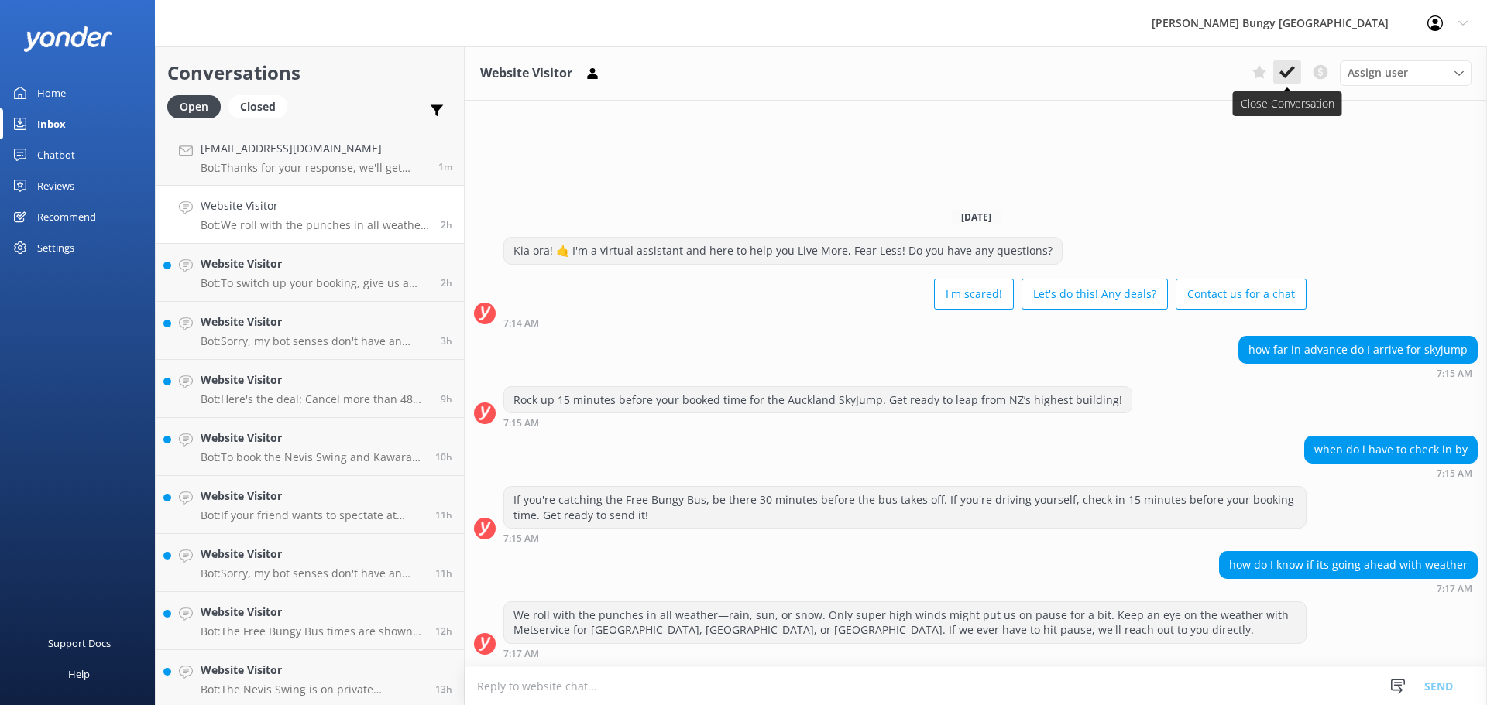
click at [1279, 74] on icon at bounding box center [1286, 71] width 15 height 15
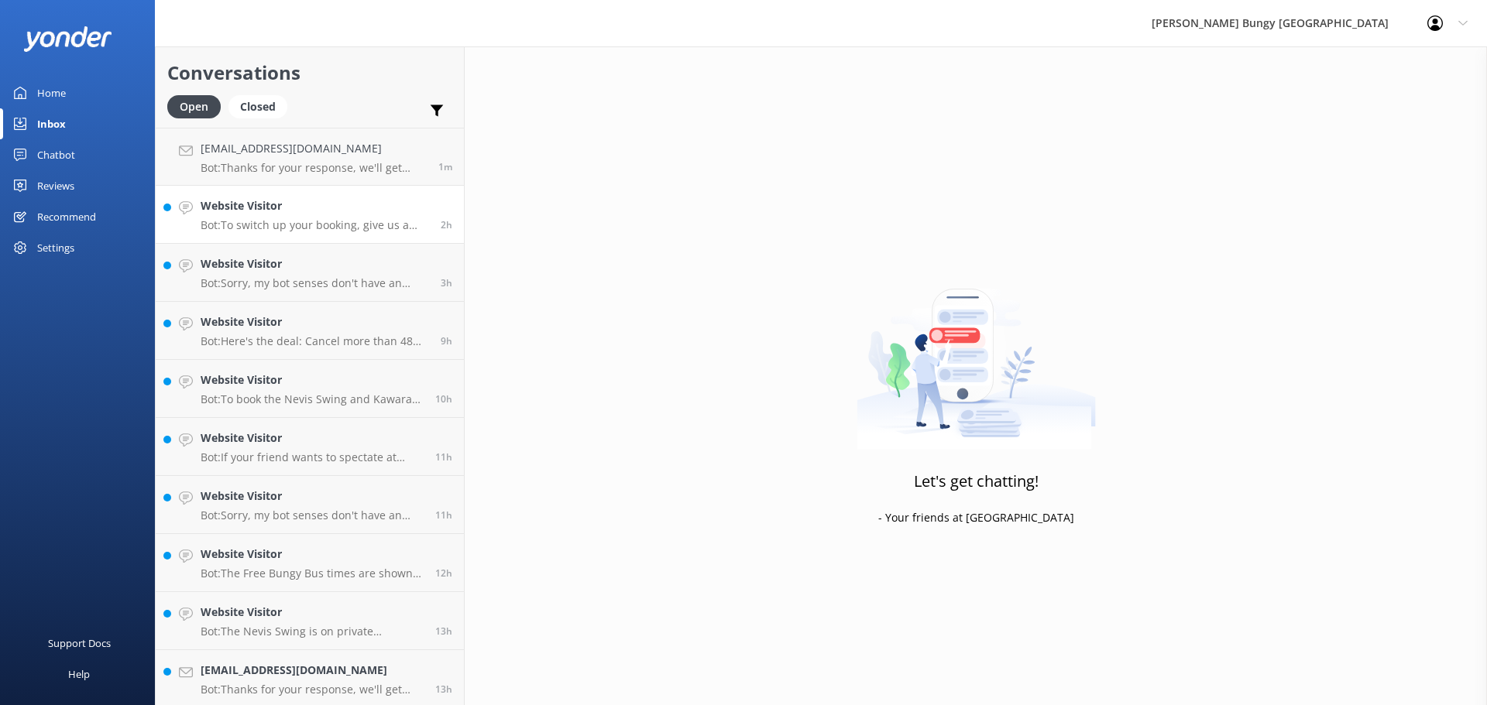
click at [355, 216] on div "Website Visitor Bot: To switch up your booking, give us a buzz at 0800 286 4958…" at bounding box center [315, 214] width 228 height 34
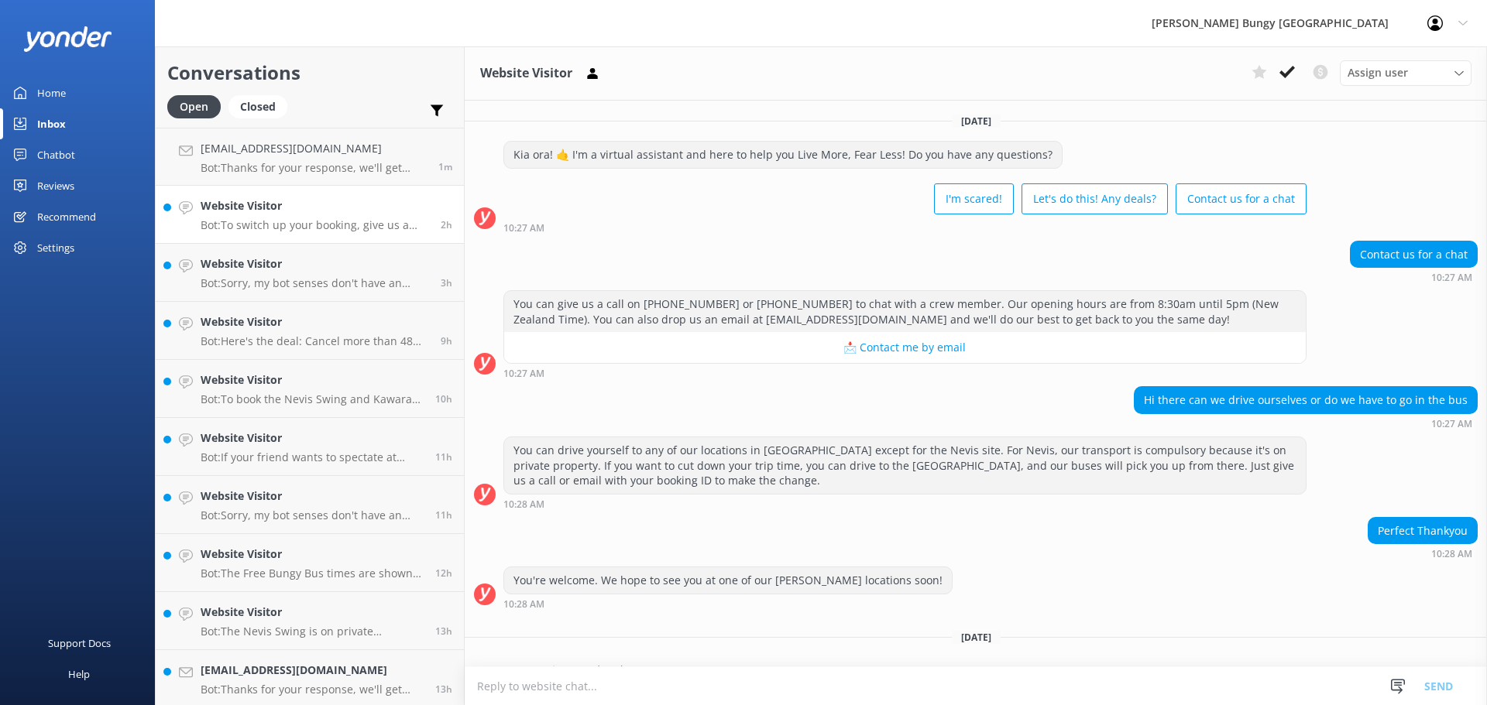
scroll to position [224, 0]
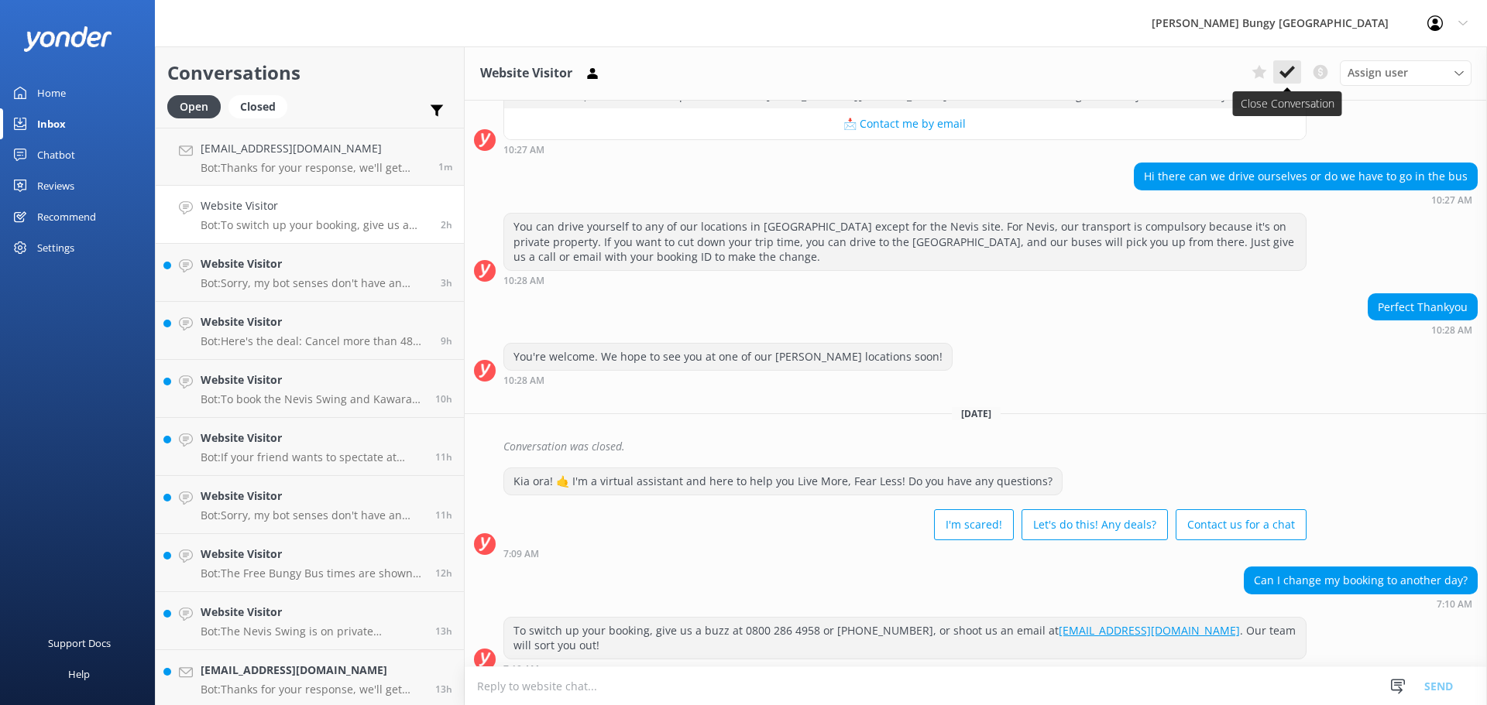
click at [1289, 79] on icon at bounding box center [1286, 71] width 15 height 15
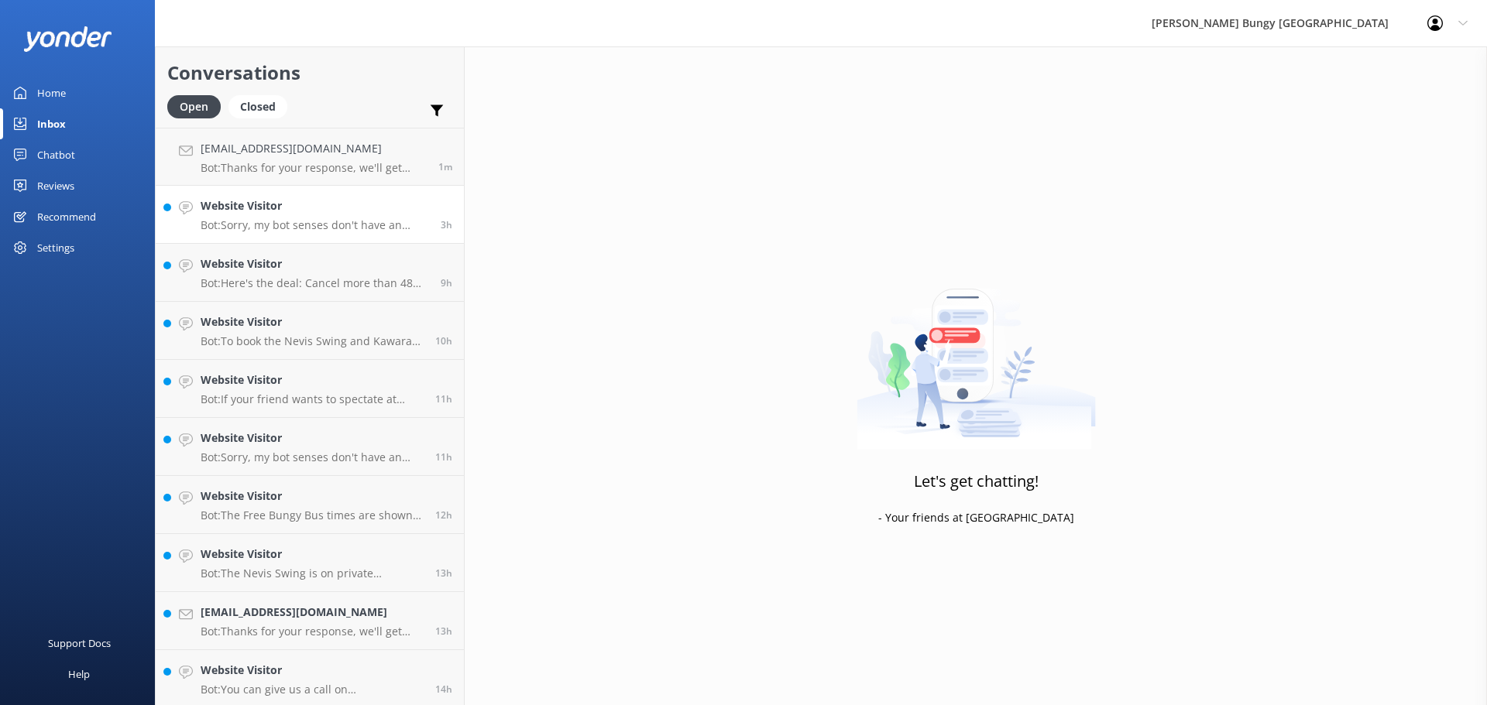
click at [392, 232] on p "Bot: Sorry, my bot senses don't have an answer for that, please try and rephras…" at bounding box center [315, 225] width 228 height 14
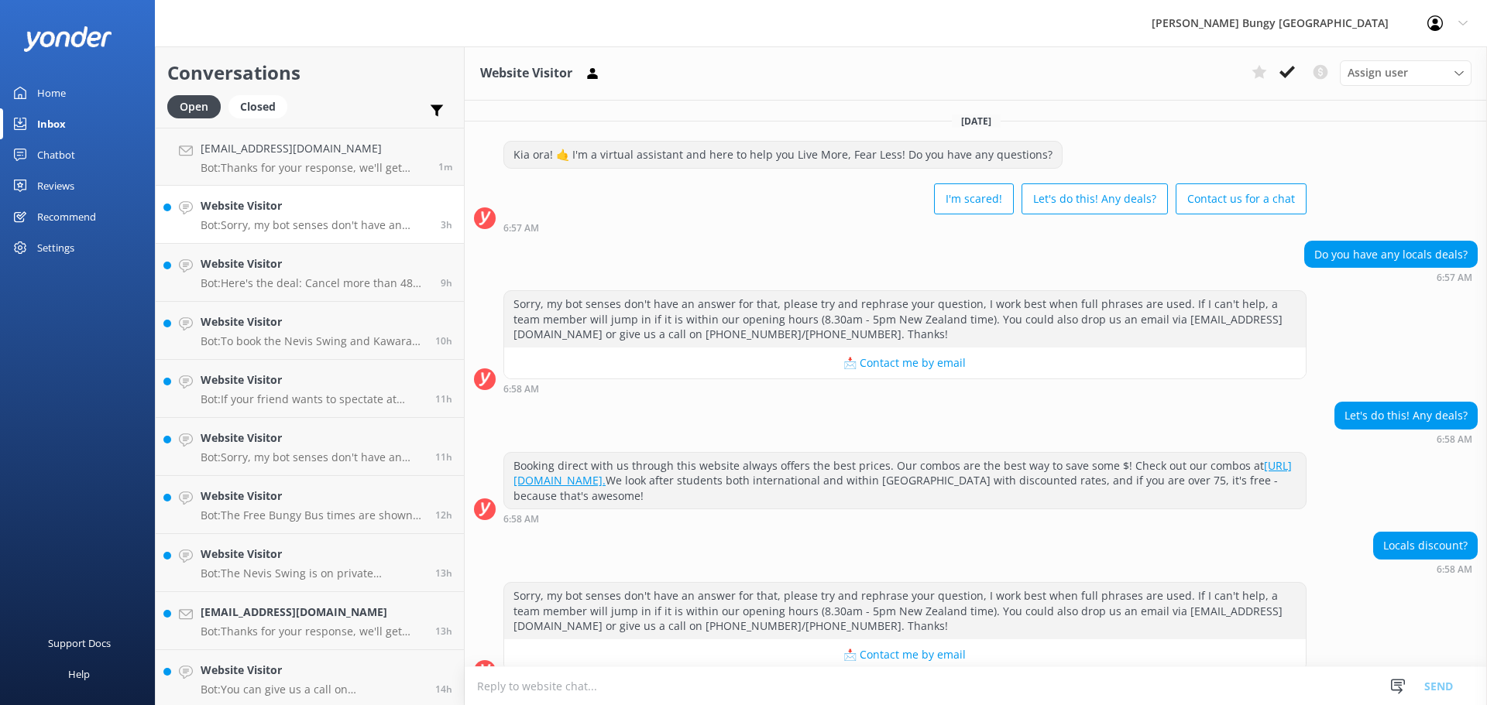
scroll to position [27, 0]
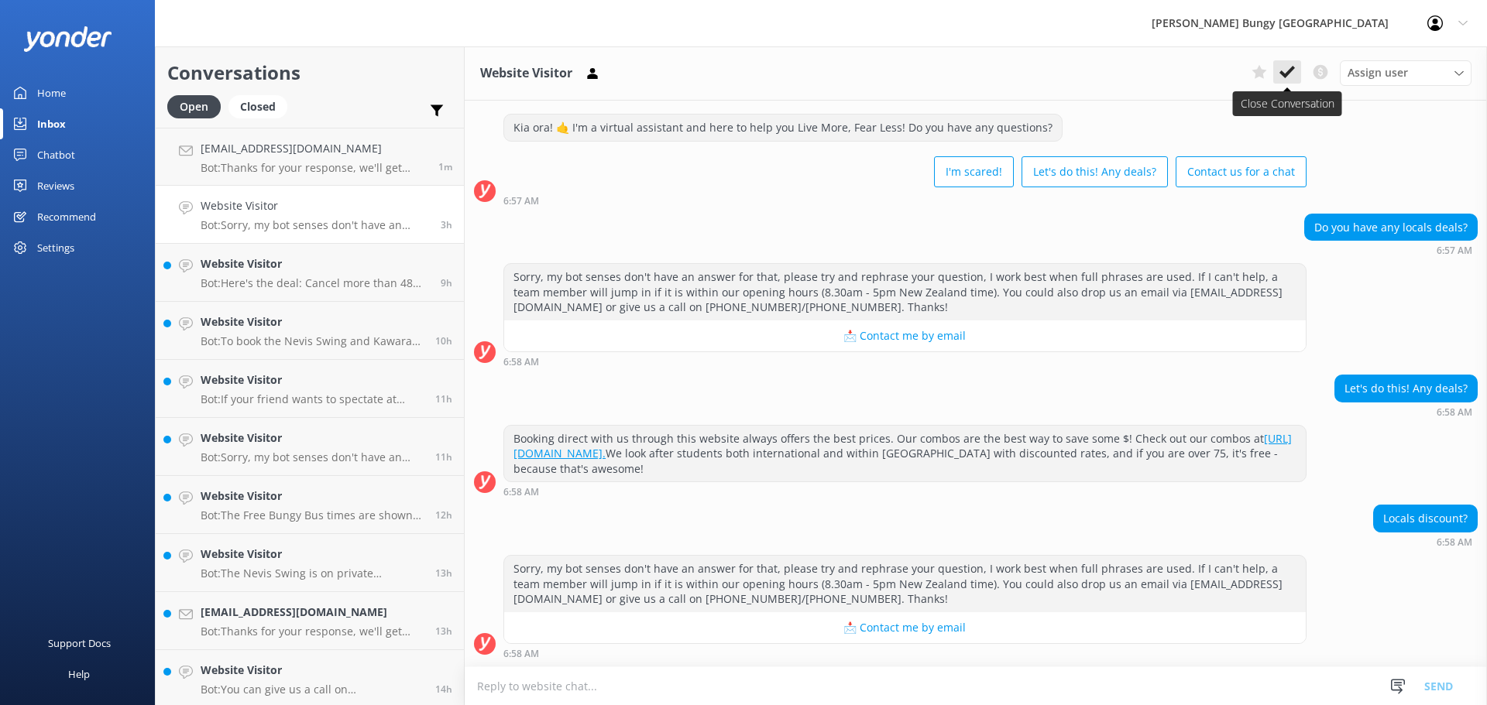
click at [1282, 70] on icon at bounding box center [1286, 71] width 15 height 15
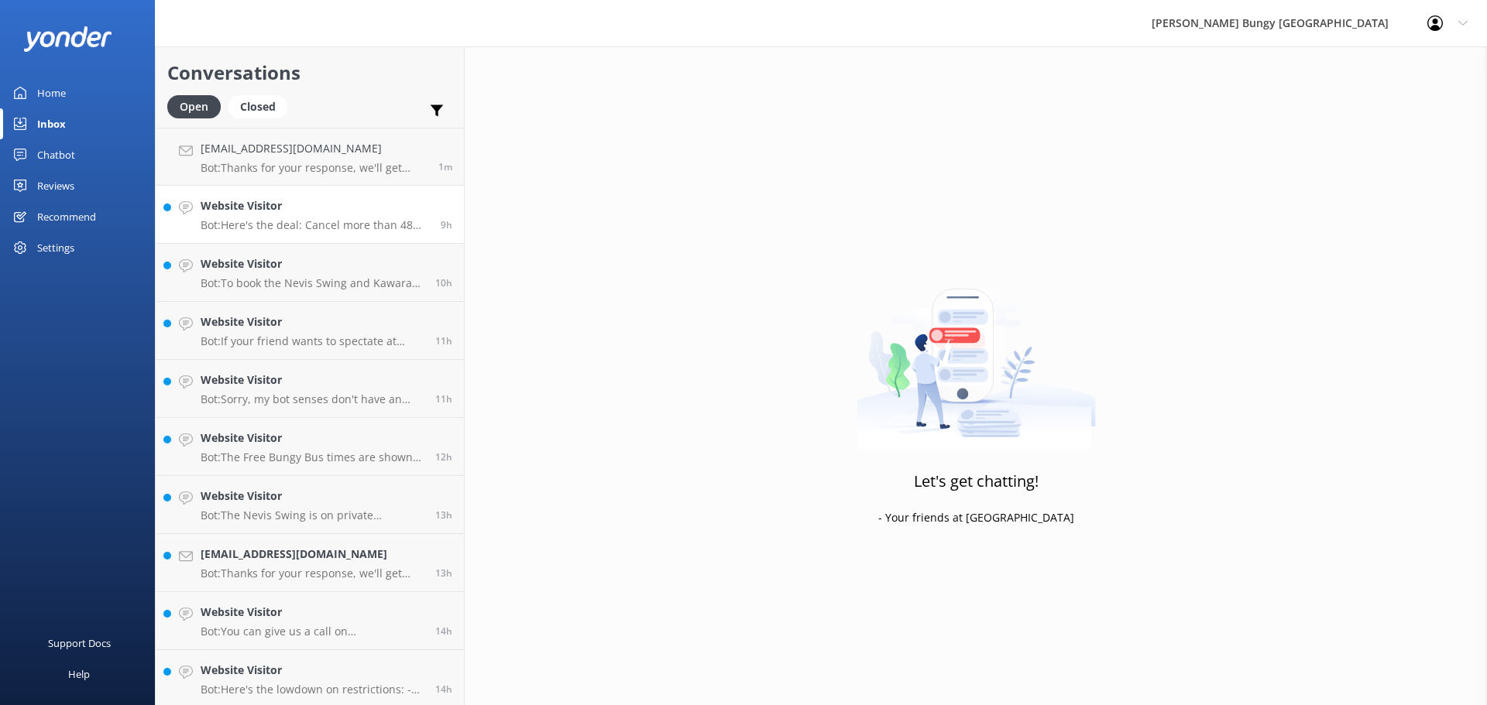
click at [382, 226] on p "Bot: Here's the deal: Cancel more than 48 hours ahead, and you get a full refun…" at bounding box center [315, 225] width 228 height 14
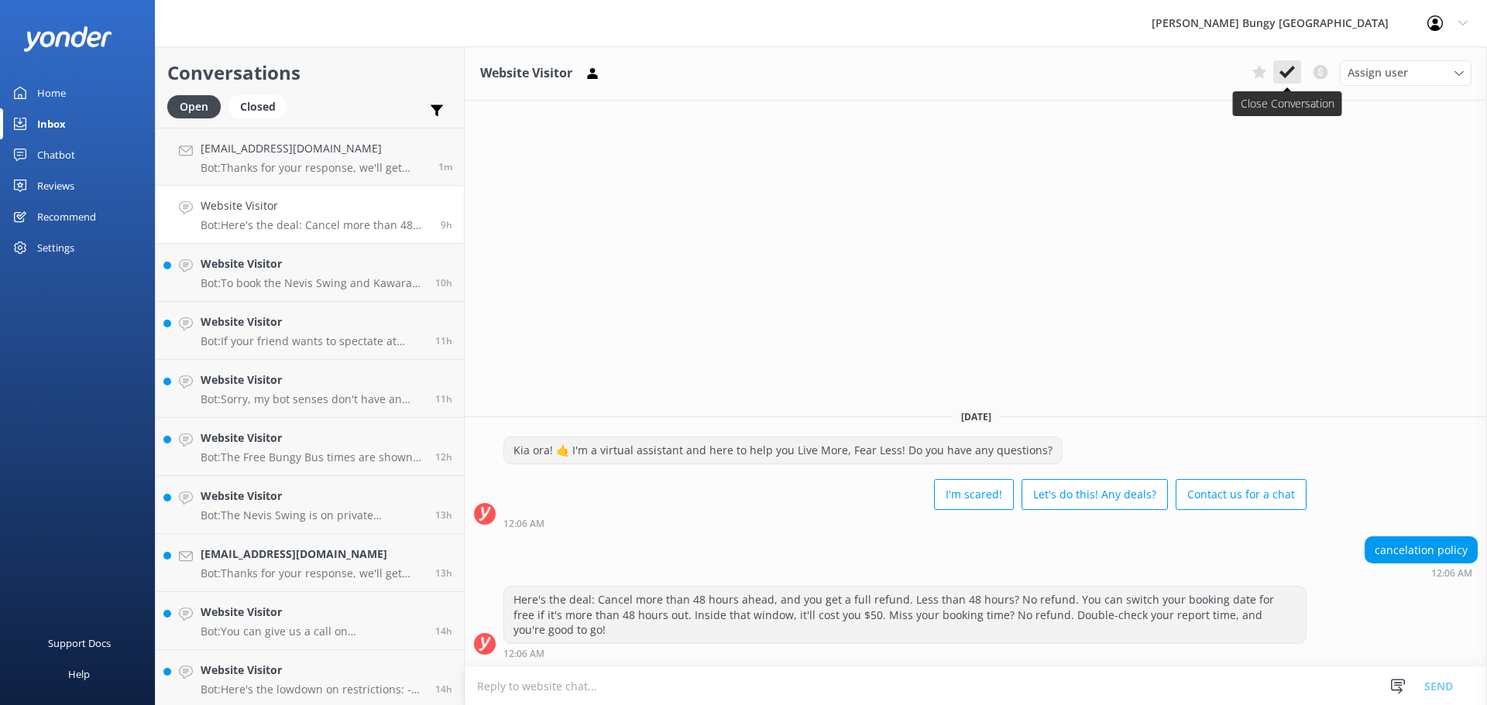
click at [1279, 64] on button at bounding box center [1287, 71] width 28 height 23
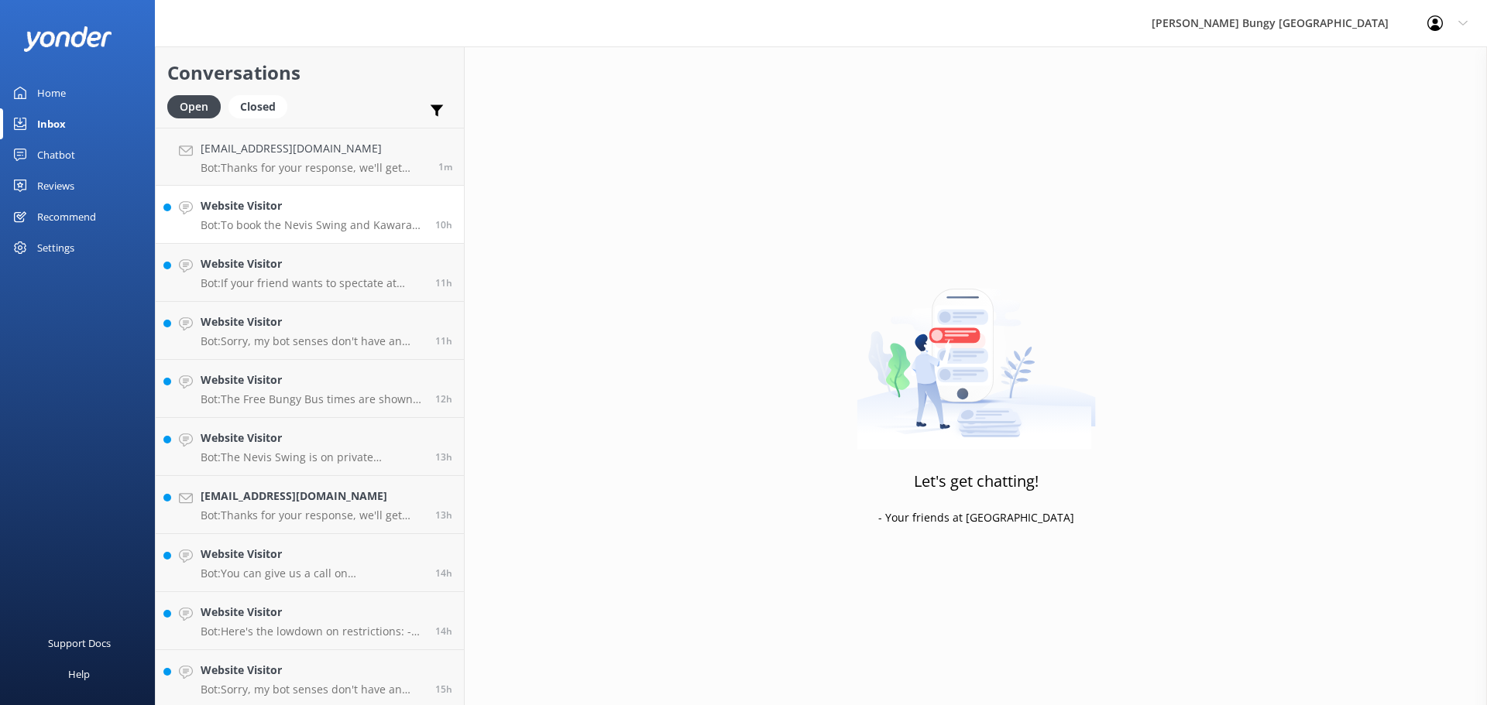
click at [287, 215] on h4 "Website Visitor" at bounding box center [312, 205] width 223 height 17
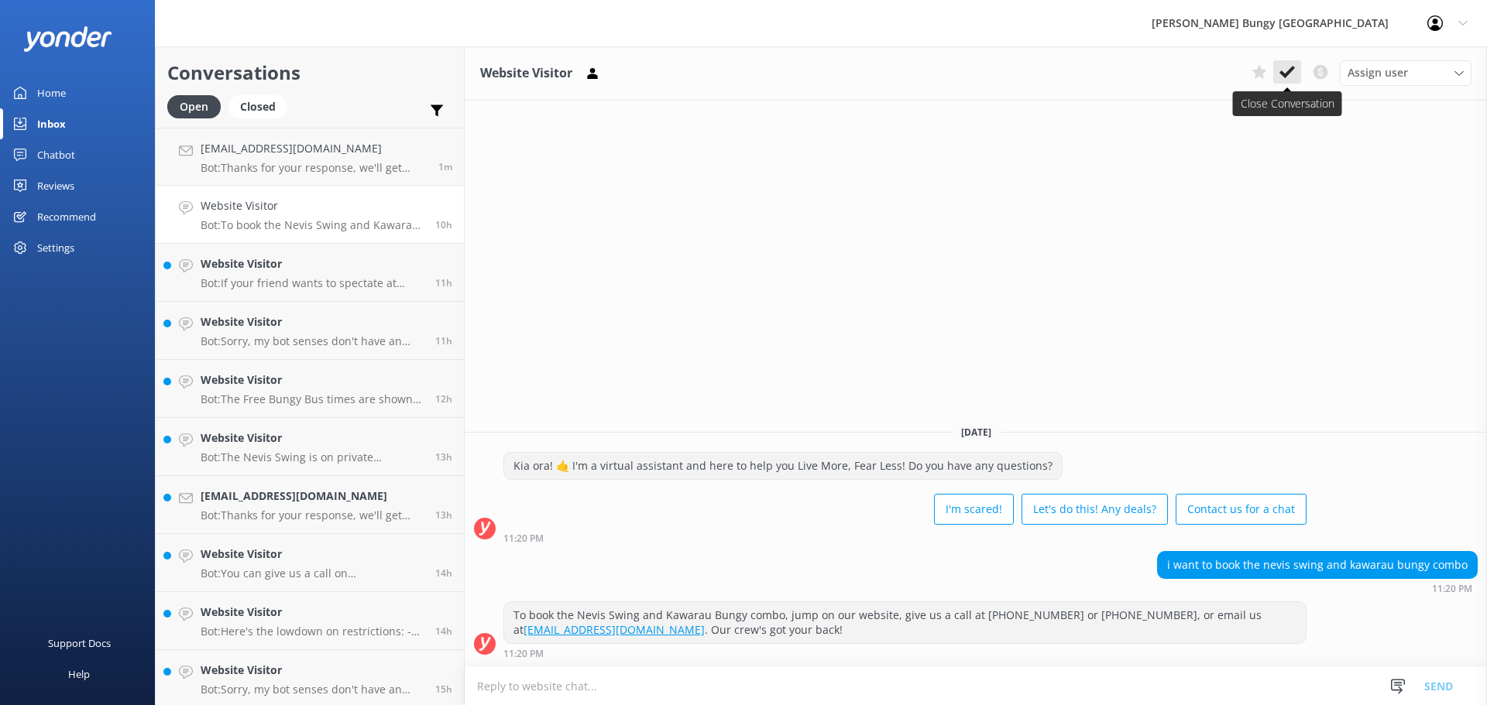
click at [1296, 65] on button at bounding box center [1287, 71] width 28 height 23
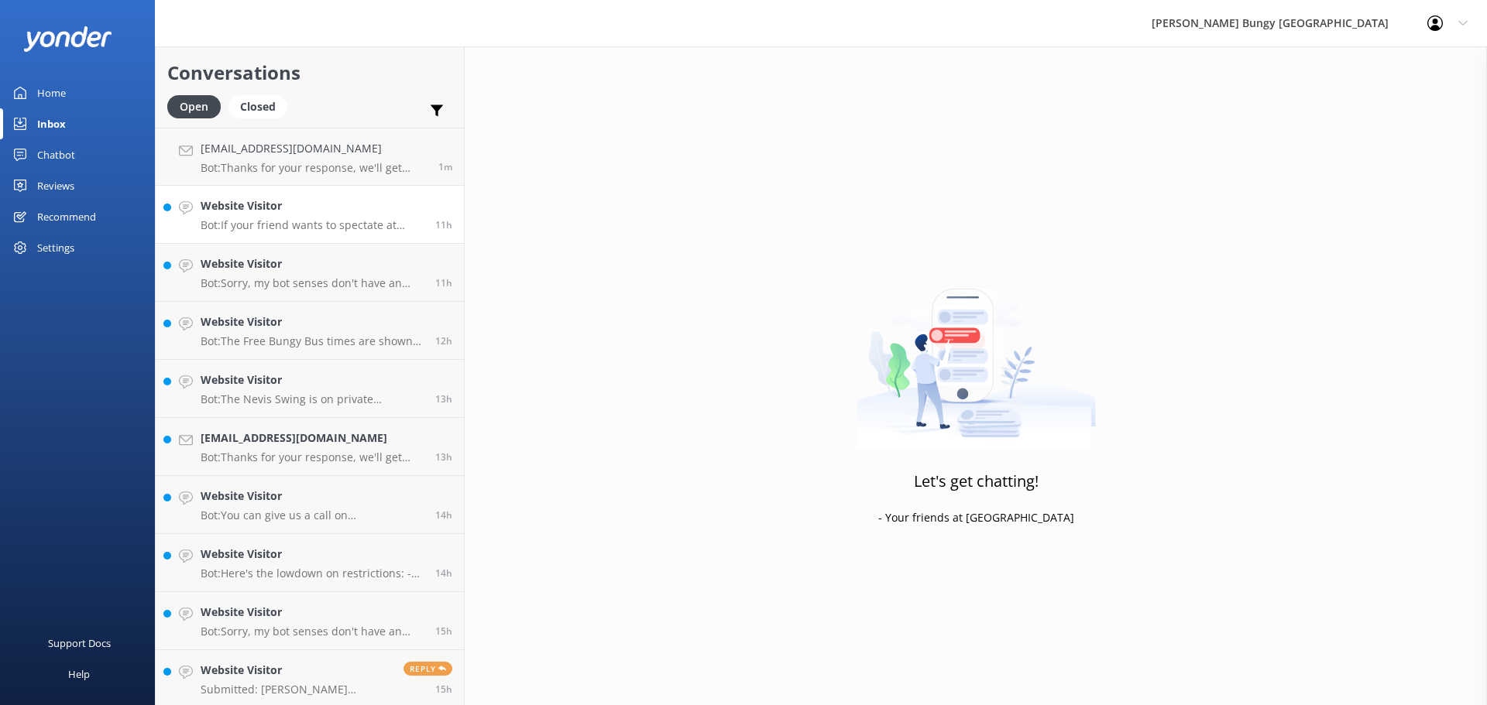
click at [373, 223] on p "Bot: If your friend wants to spectate at [GEOGRAPHIC_DATA], they'll need a spec…" at bounding box center [312, 225] width 223 height 14
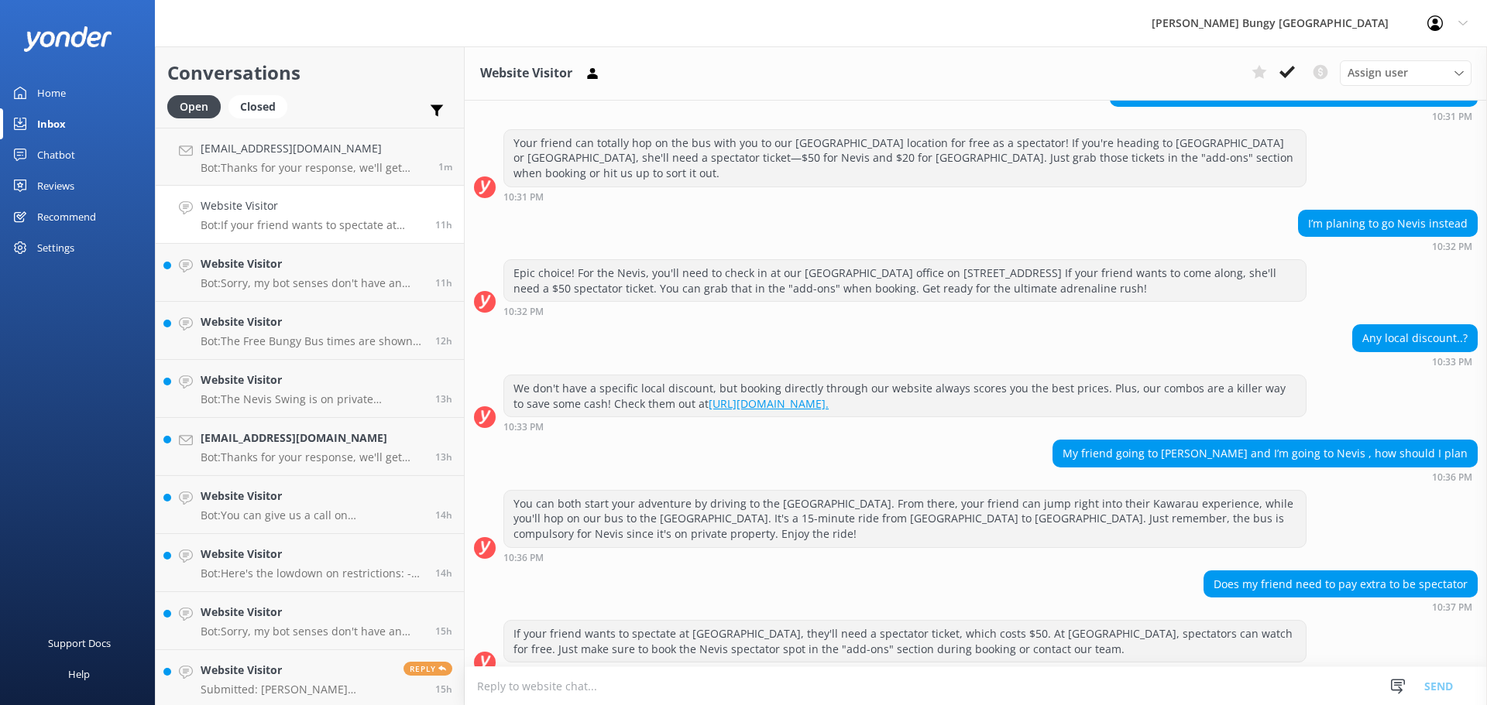
scroll to position [830, 0]
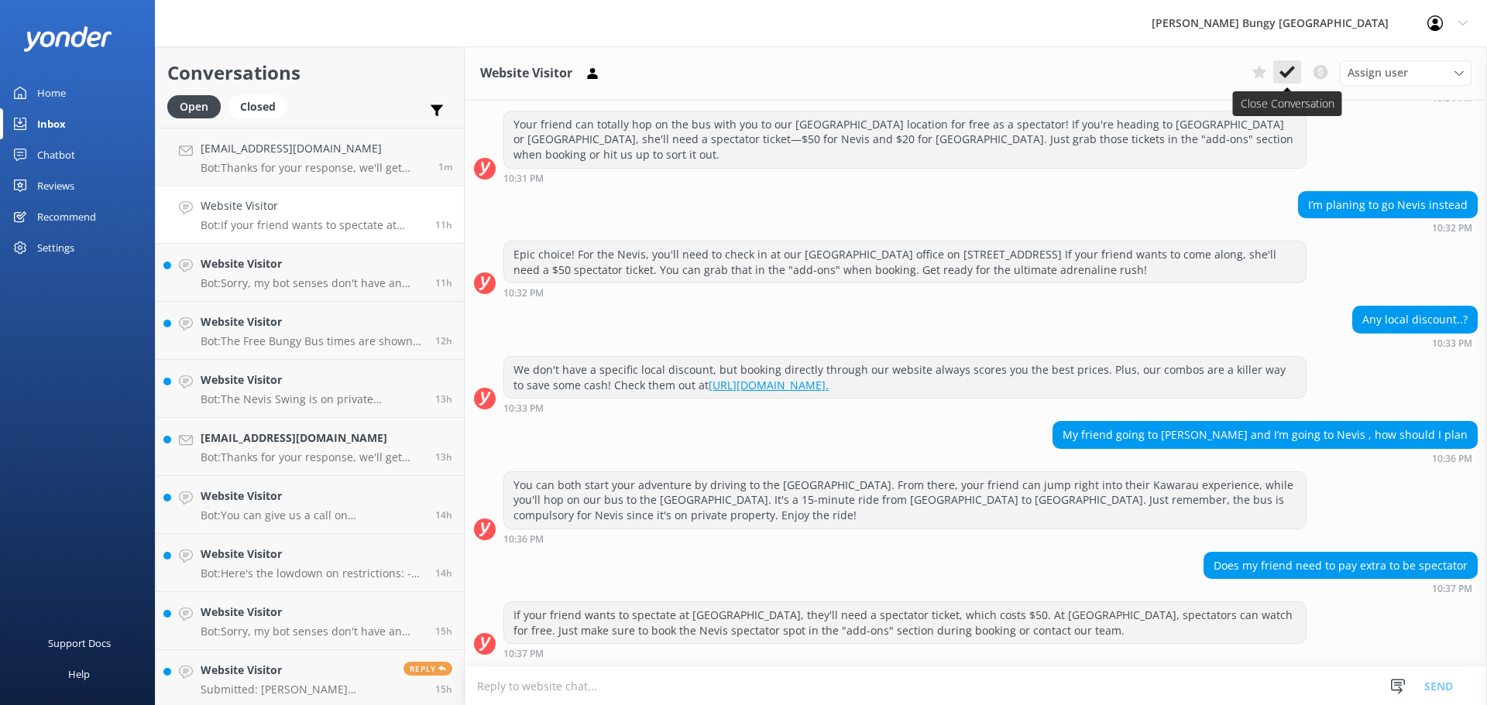
click at [1285, 80] on icon at bounding box center [1286, 71] width 15 height 15
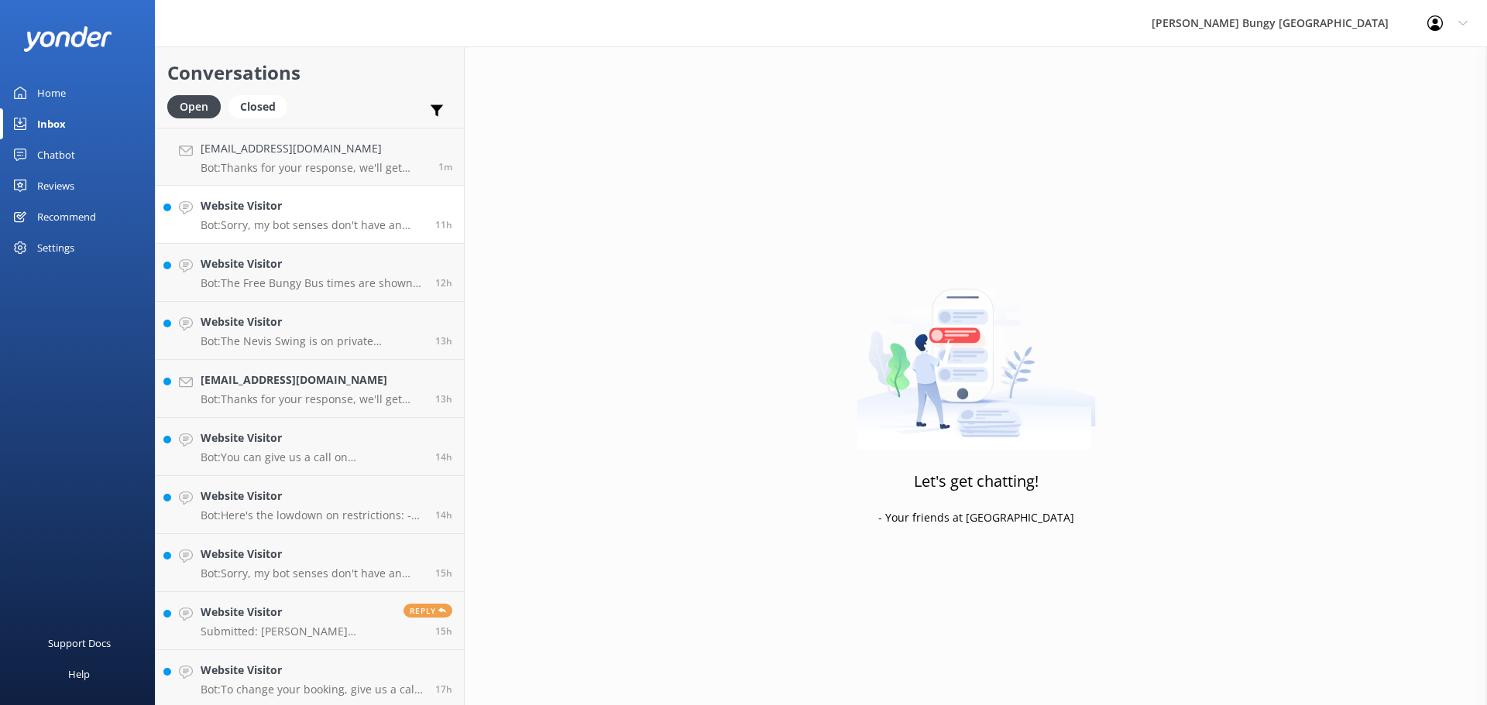
click at [424, 221] on div "11h" at bounding box center [438, 214] width 29 height 34
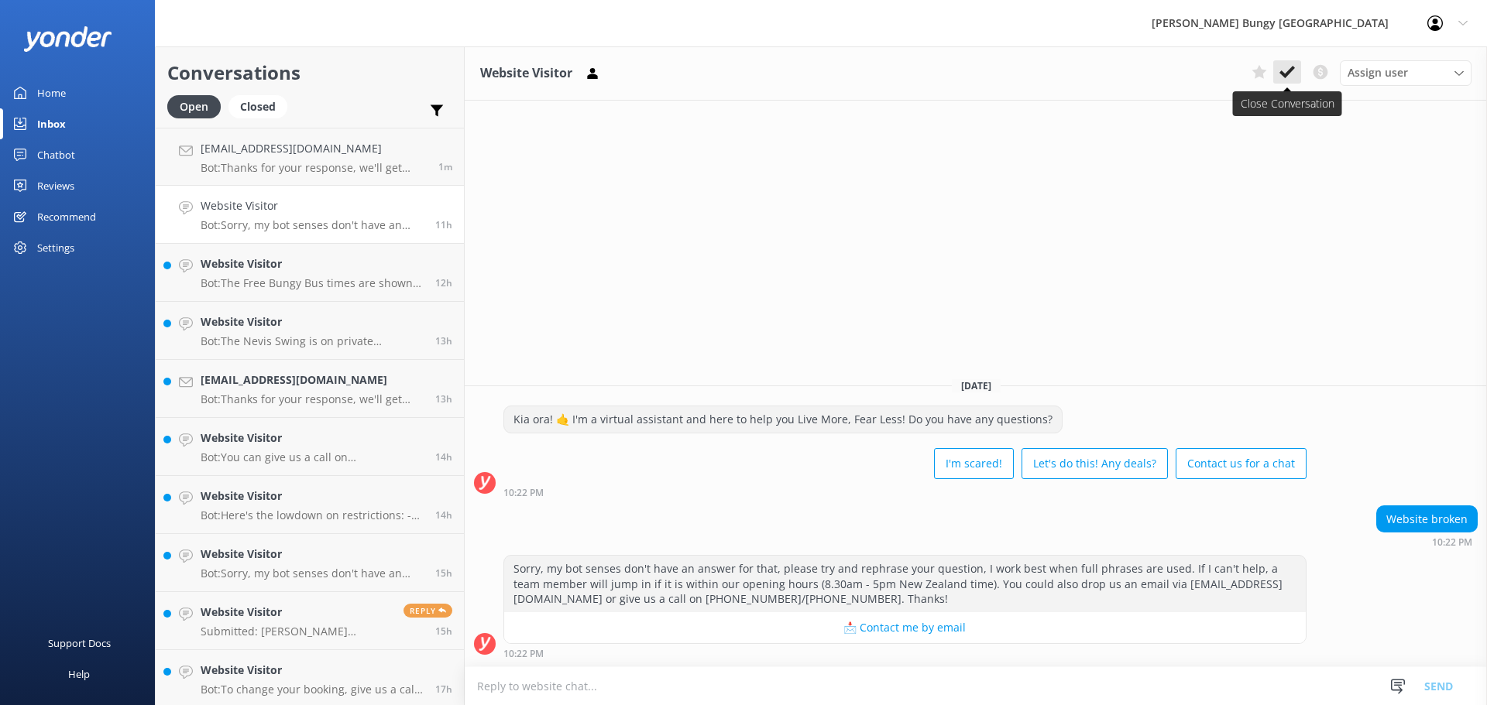
click at [1293, 69] on icon at bounding box center [1286, 71] width 15 height 15
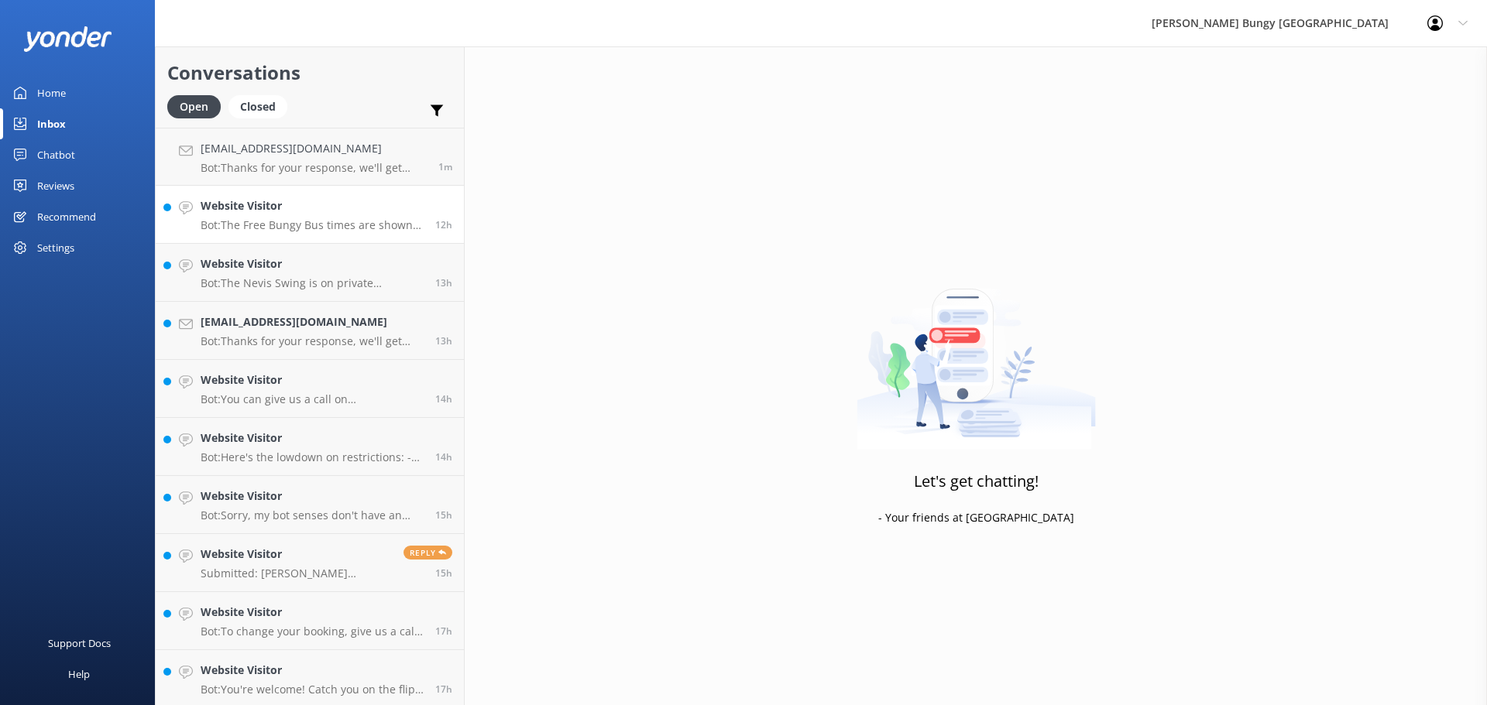
click at [262, 208] on h4 "Website Visitor" at bounding box center [312, 205] width 223 height 17
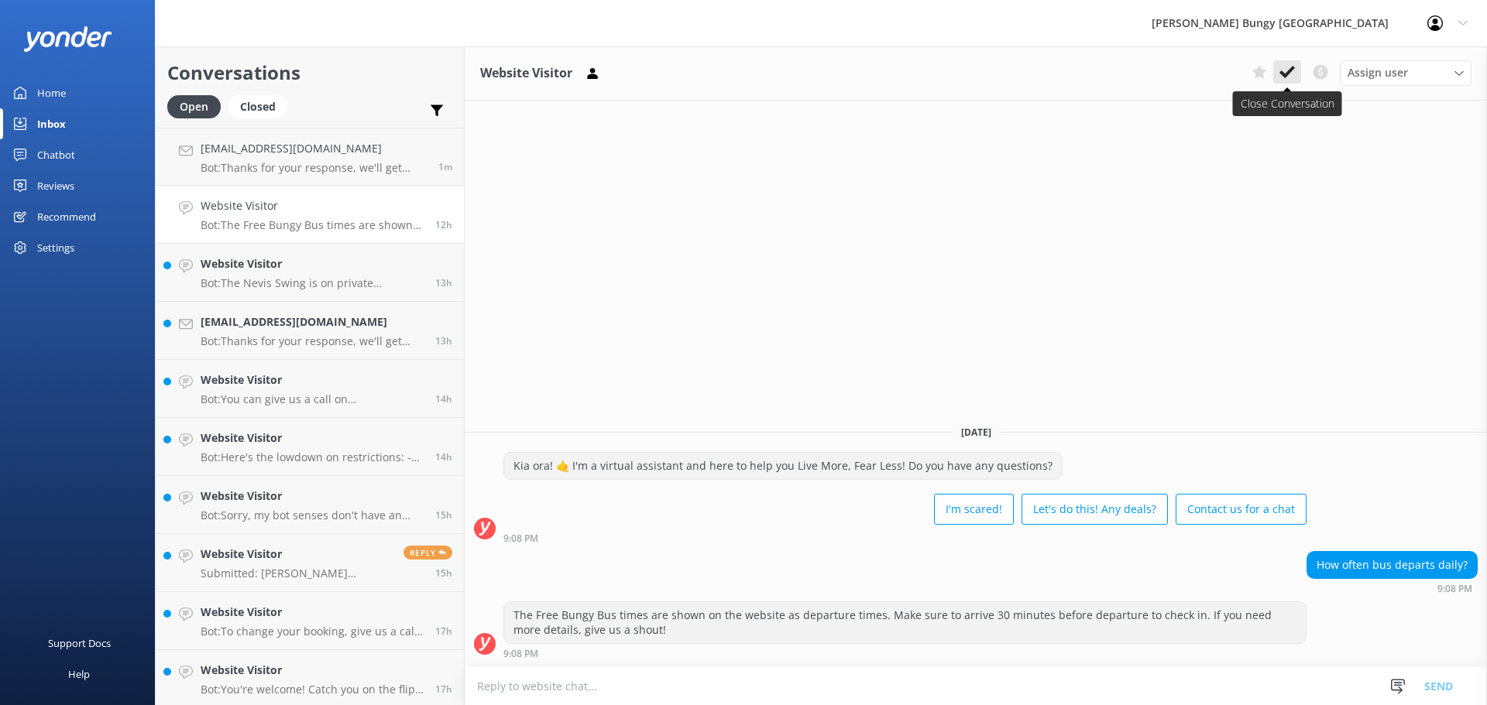
click at [1293, 70] on icon at bounding box center [1286, 71] width 15 height 15
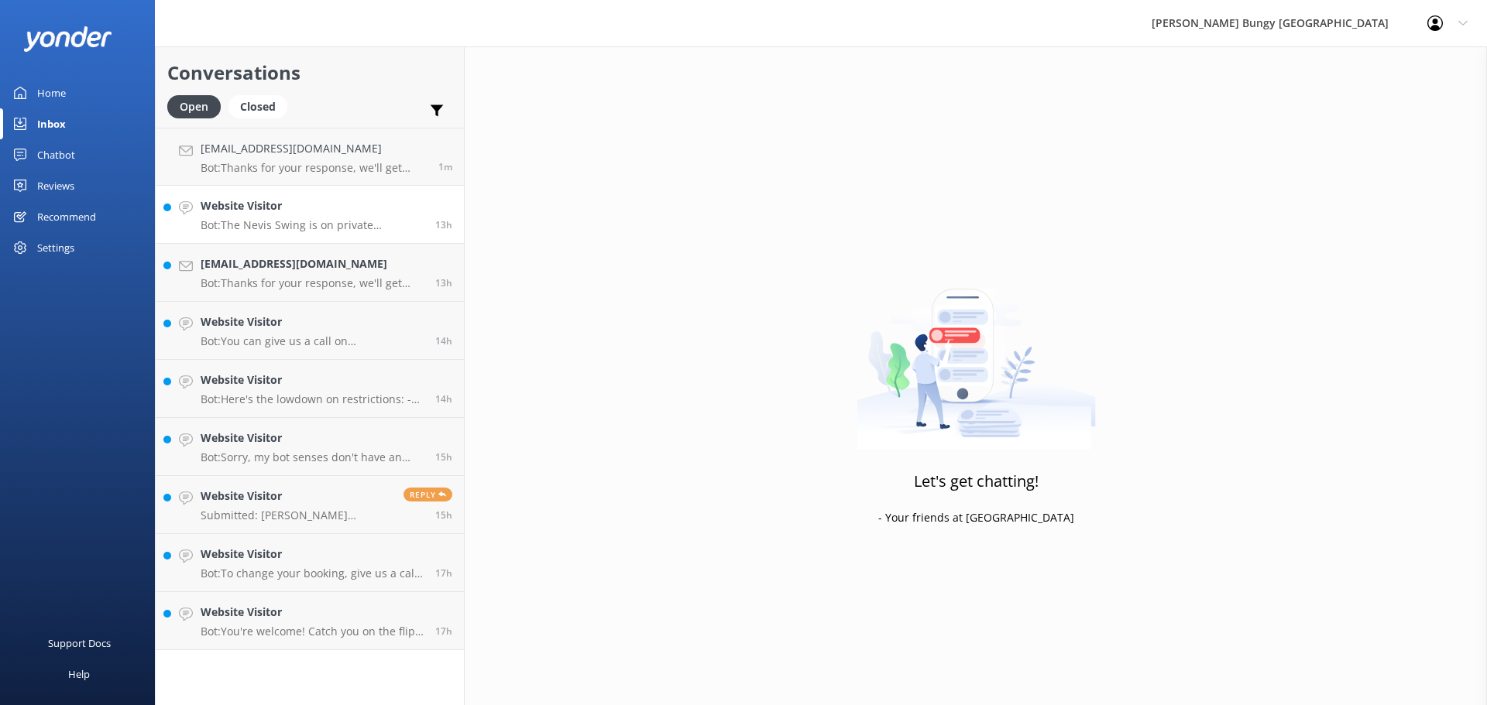
click at [328, 232] on link "Website Visitor Bot: The Nevis Swing is on private property, so you can't drive…" at bounding box center [310, 215] width 308 height 58
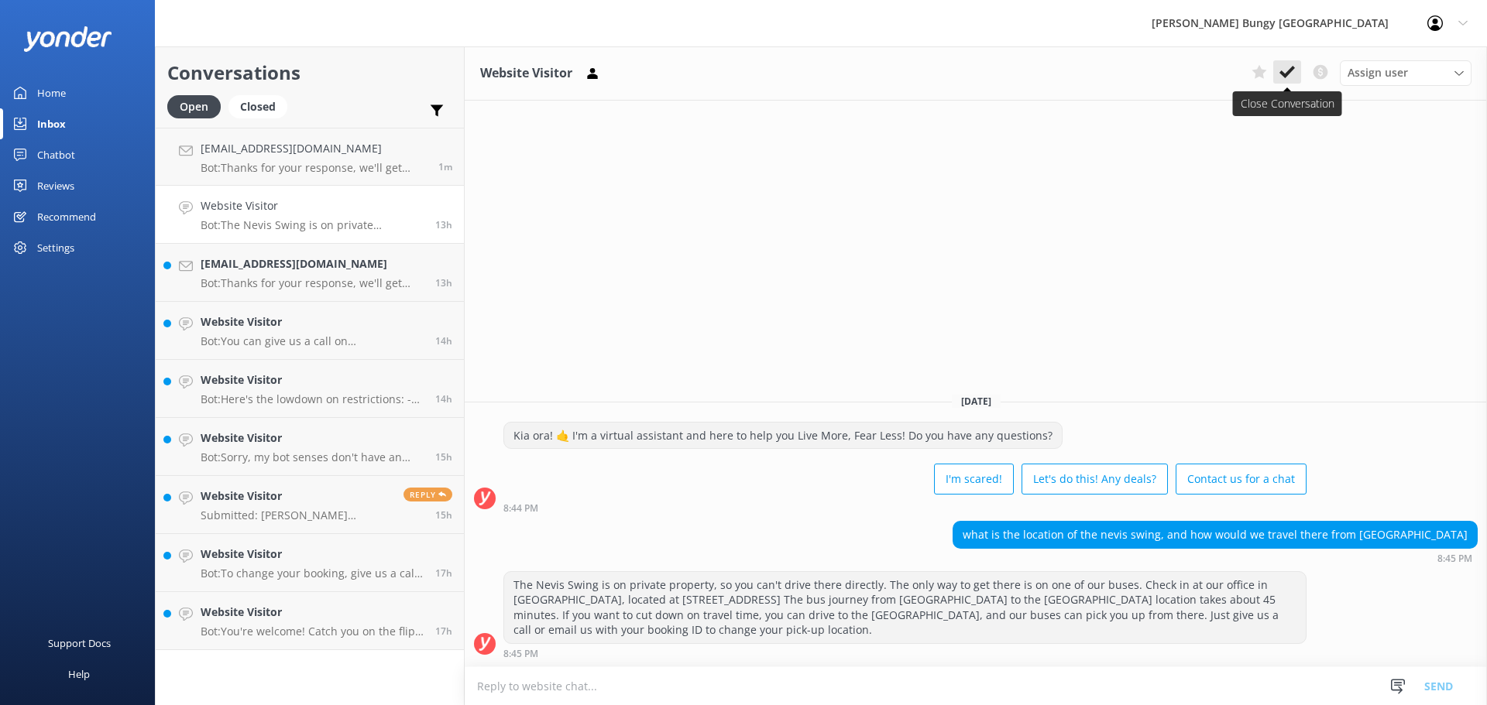
click at [1287, 73] on use at bounding box center [1286, 72] width 15 height 12
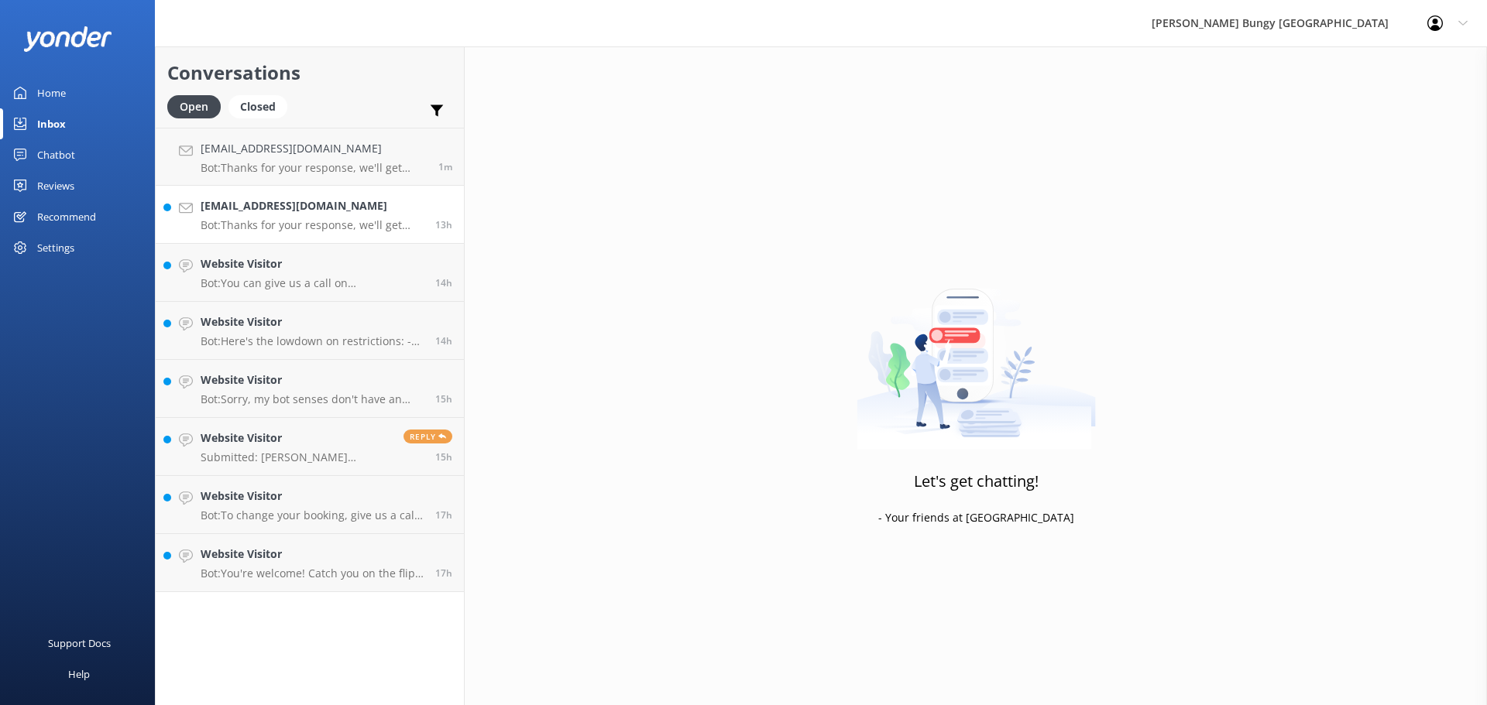
click at [323, 214] on h4 "[EMAIL_ADDRESS][DOMAIN_NAME]" at bounding box center [312, 205] width 223 height 17
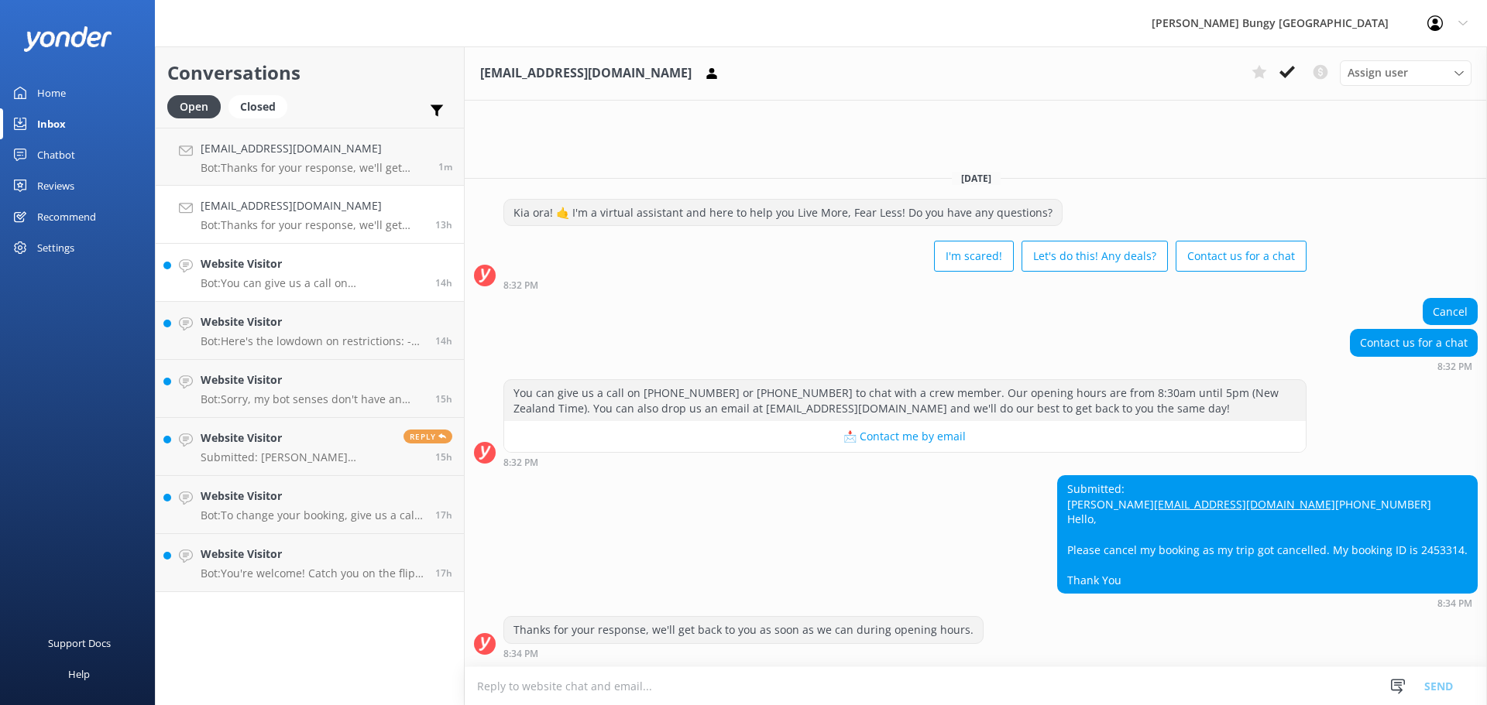
click at [325, 276] on div "Website Visitor Bot: You can give us a call on [PHONE_NUMBER] or [PHONE_NUMBER]…" at bounding box center [312, 273] width 223 height 34
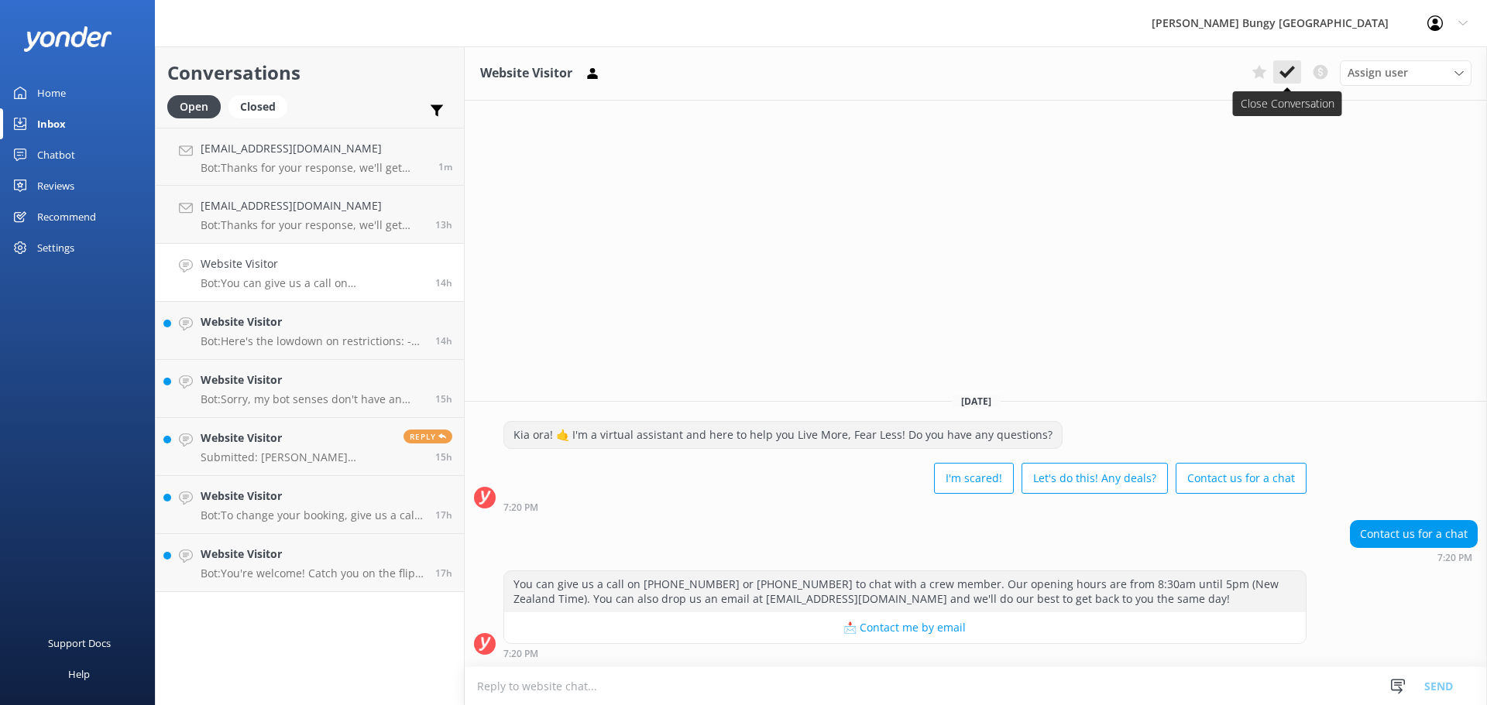
click at [1282, 69] on icon at bounding box center [1286, 71] width 15 height 15
